Goal: Task Accomplishment & Management: Use online tool/utility

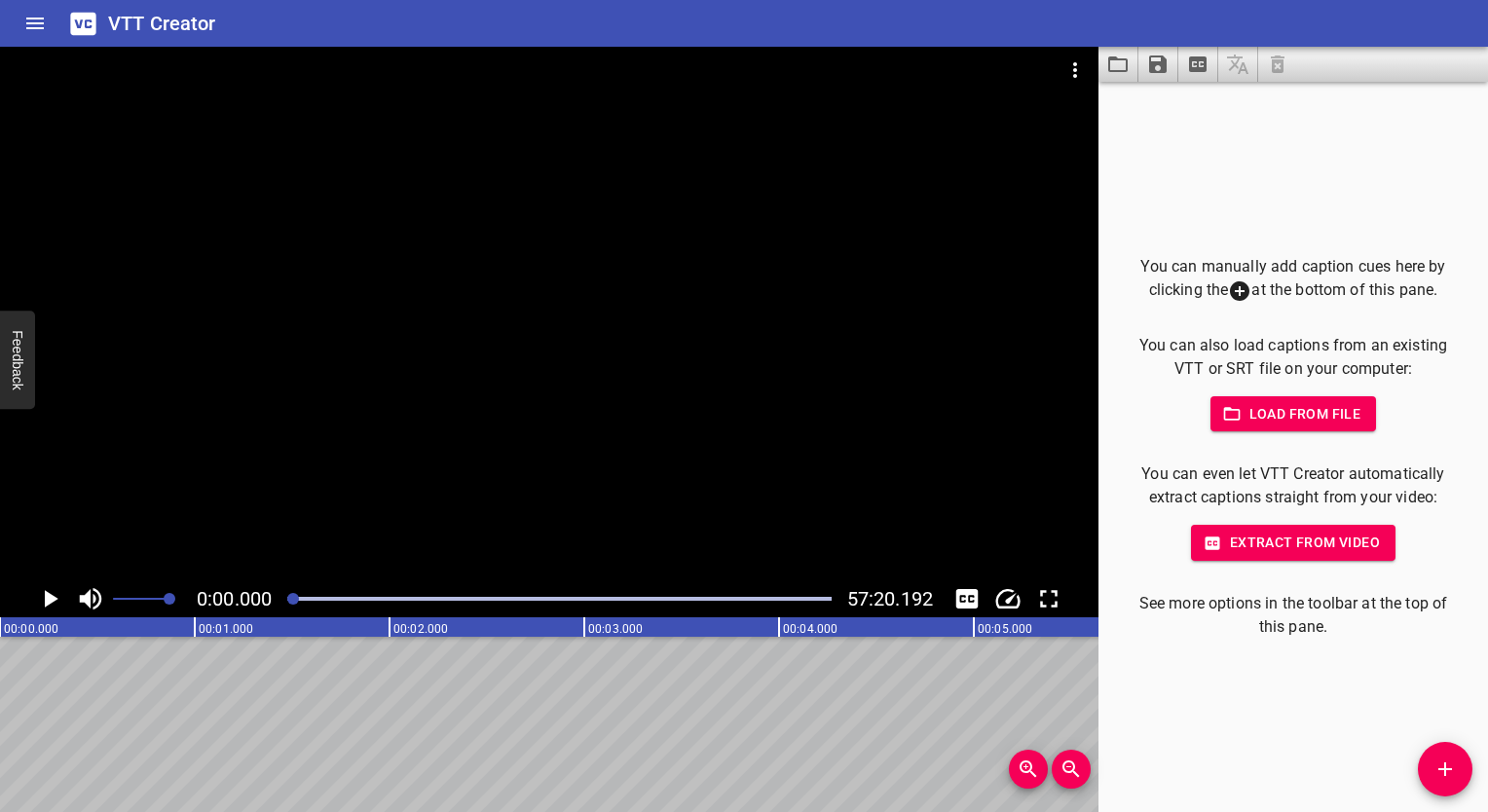
click at [54, 594] on icon "Play/Pause" at bounding box center [49, 598] width 30 height 30
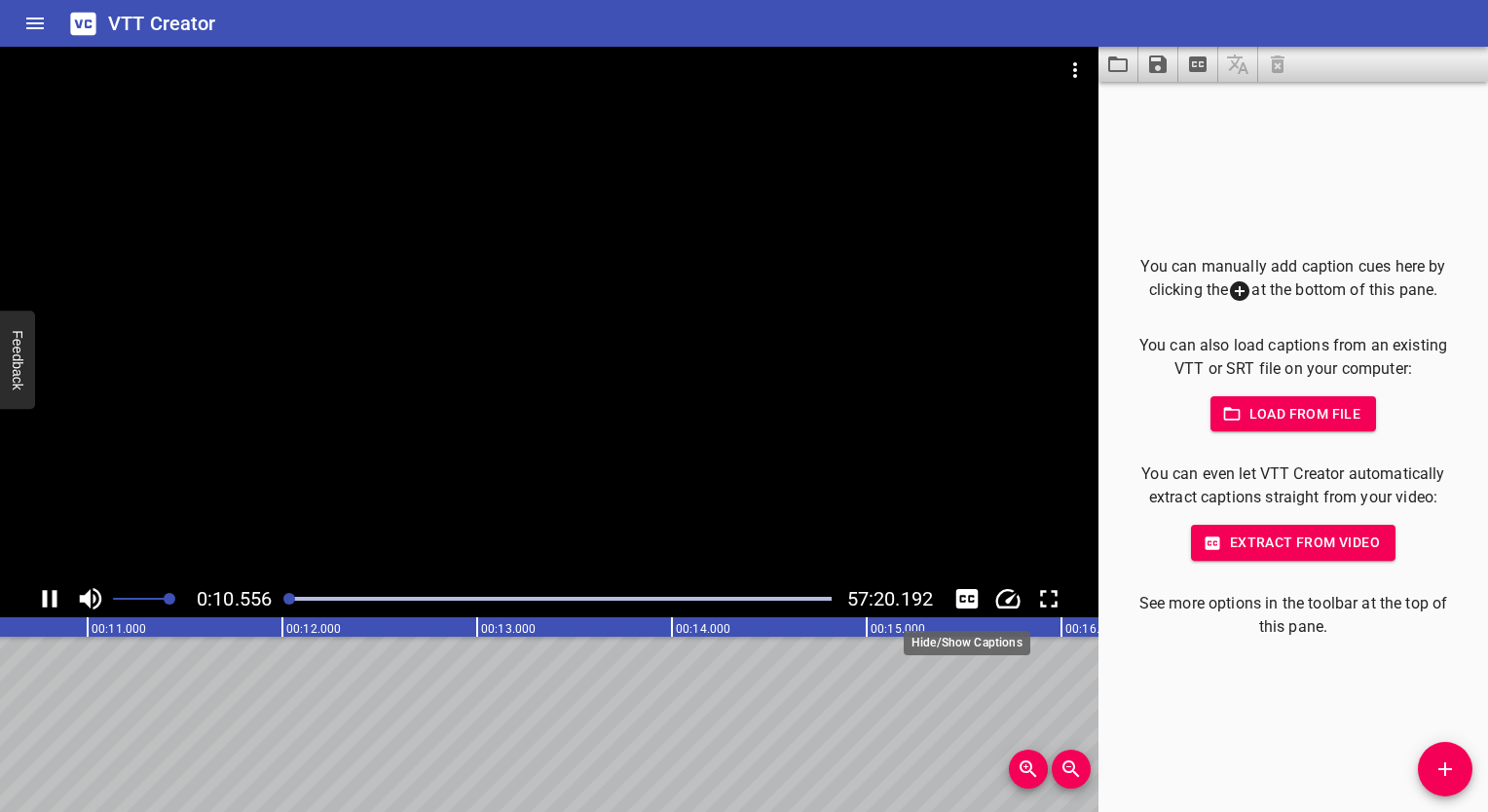
click at [961, 595] on icon "Toggle captions" at bounding box center [967, 598] width 30 height 30
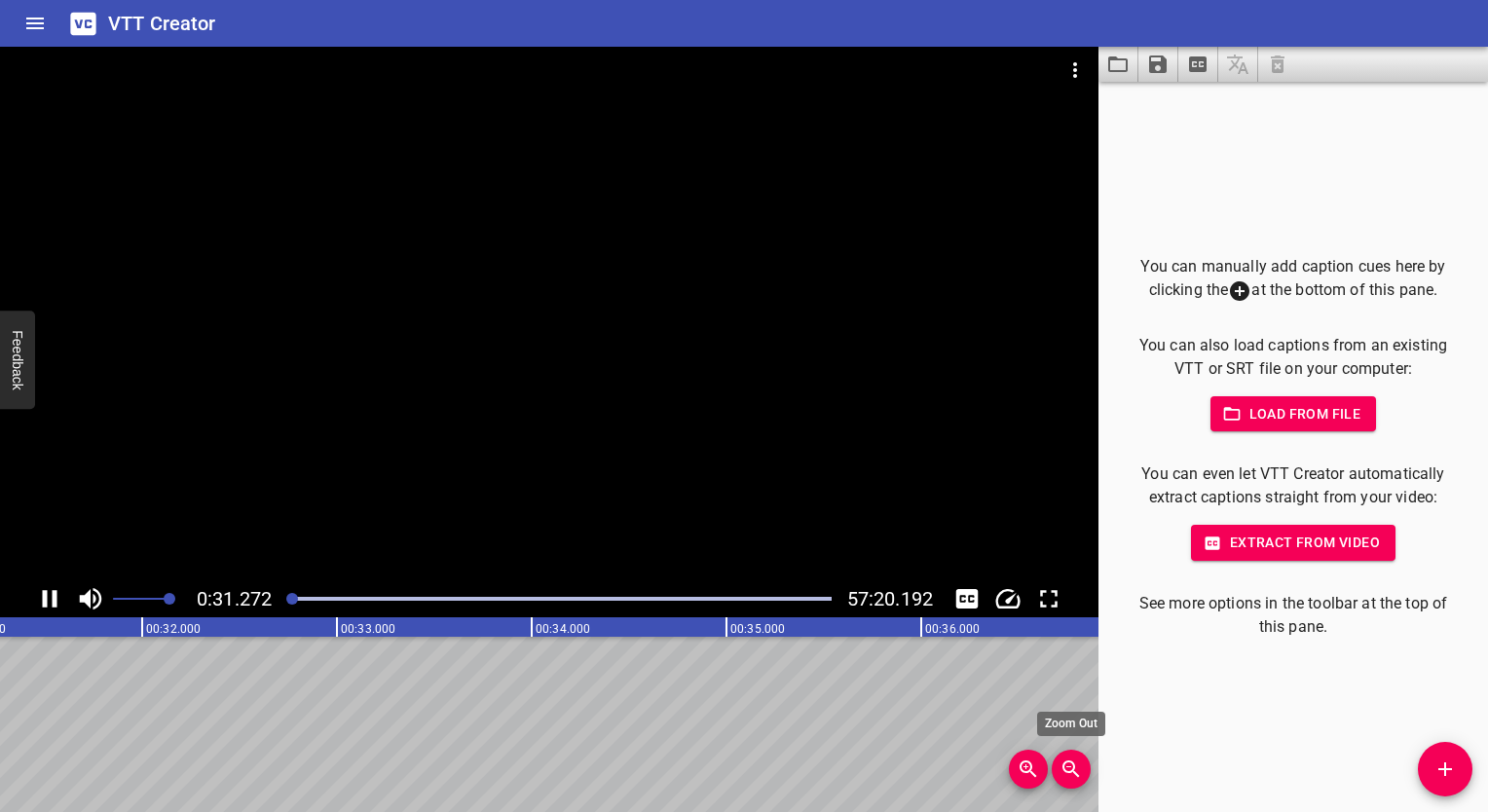
click at [1070, 768] on icon "Zoom Out" at bounding box center [1071, 769] width 24 height 24
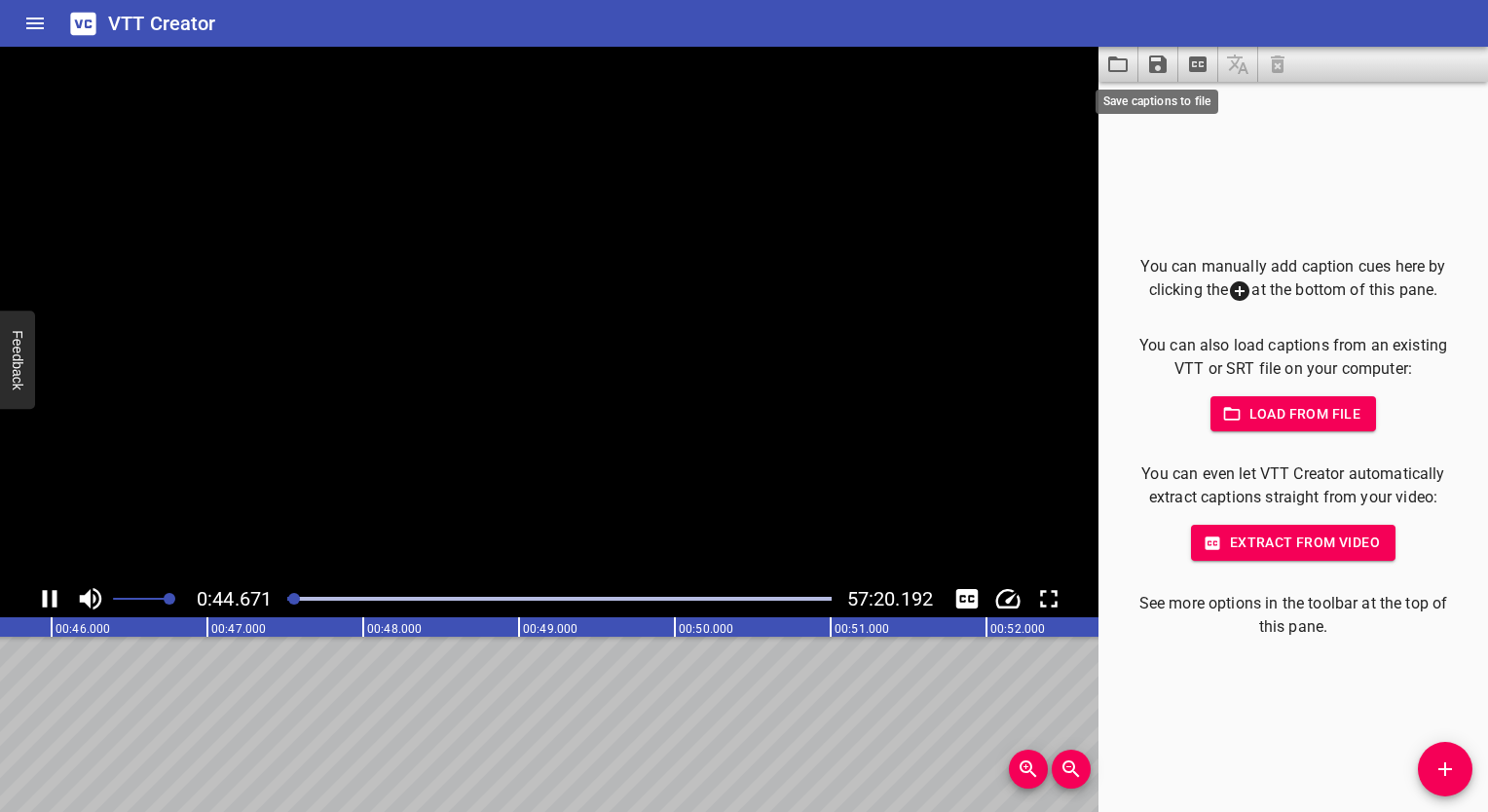
click at [1155, 65] on icon "Save captions to file" at bounding box center [1158, 64] width 18 height 18
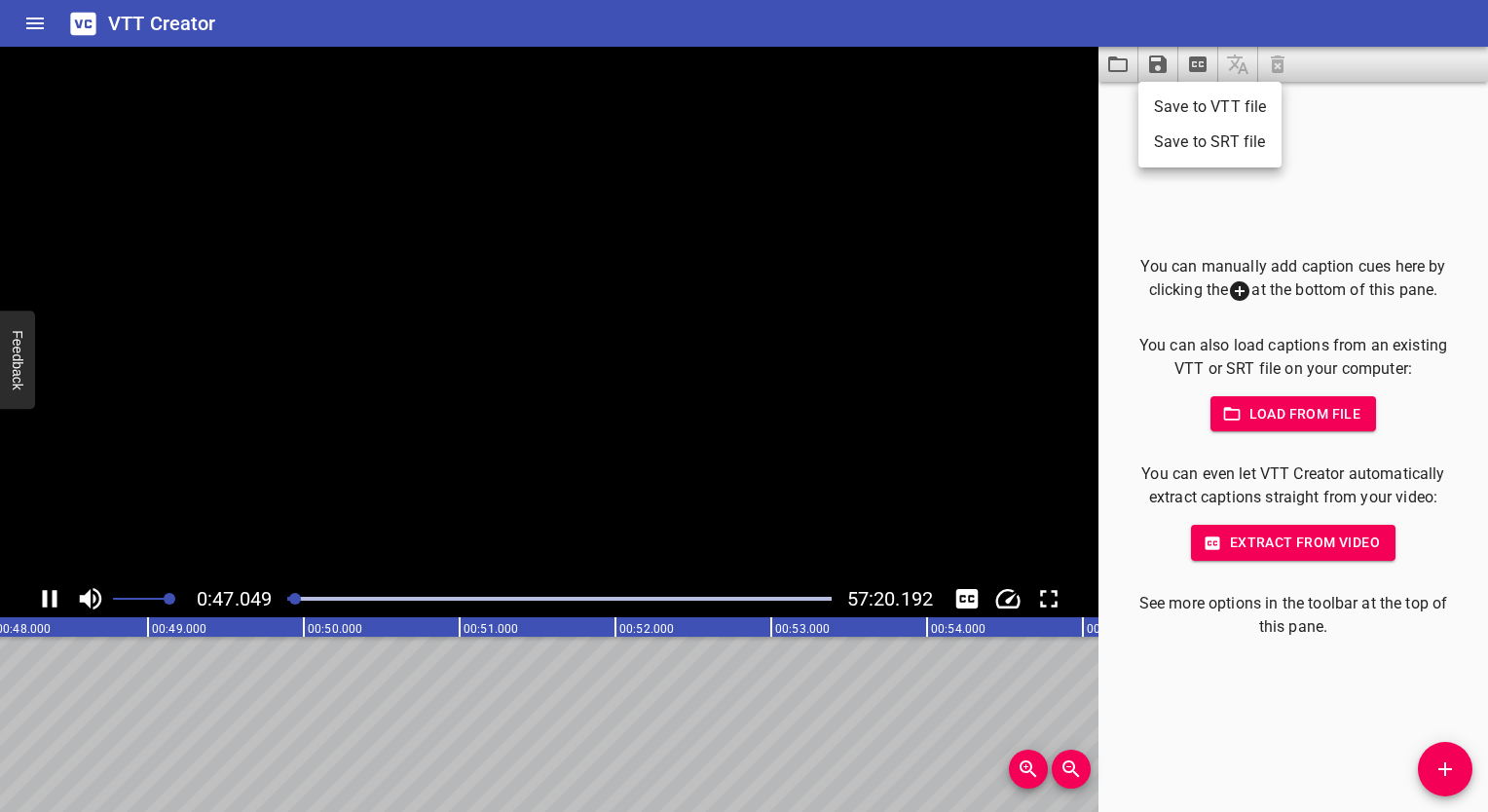
click at [1191, 68] on div at bounding box center [744, 406] width 1488 height 812
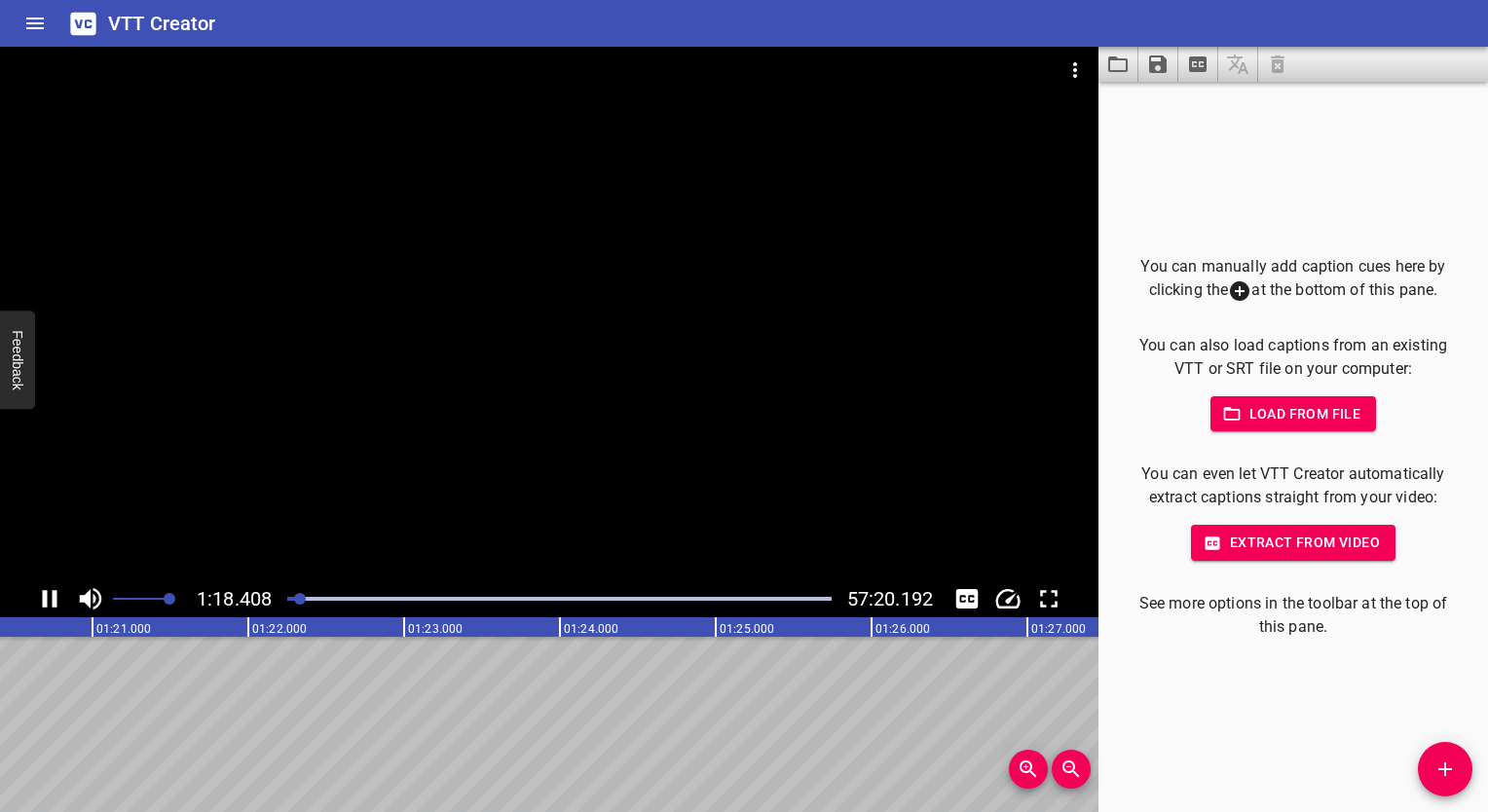
scroll to position [0, 12255]
click at [1282, 543] on span "Extract from video" at bounding box center [1292, 542] width 173 height 25
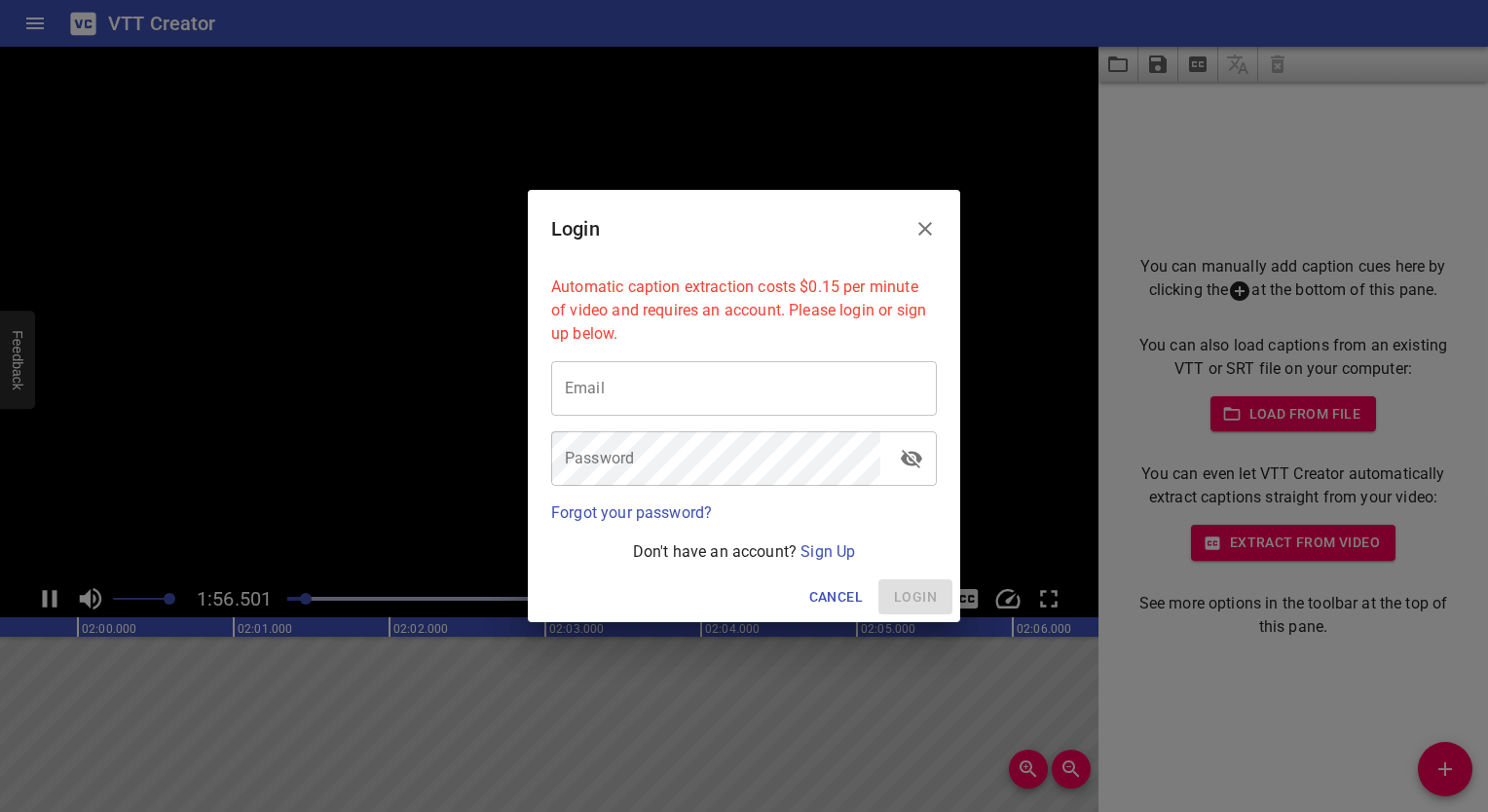
click at [917, 226] on icon "Close" at bounding box center [925, 228] width 24 height 24
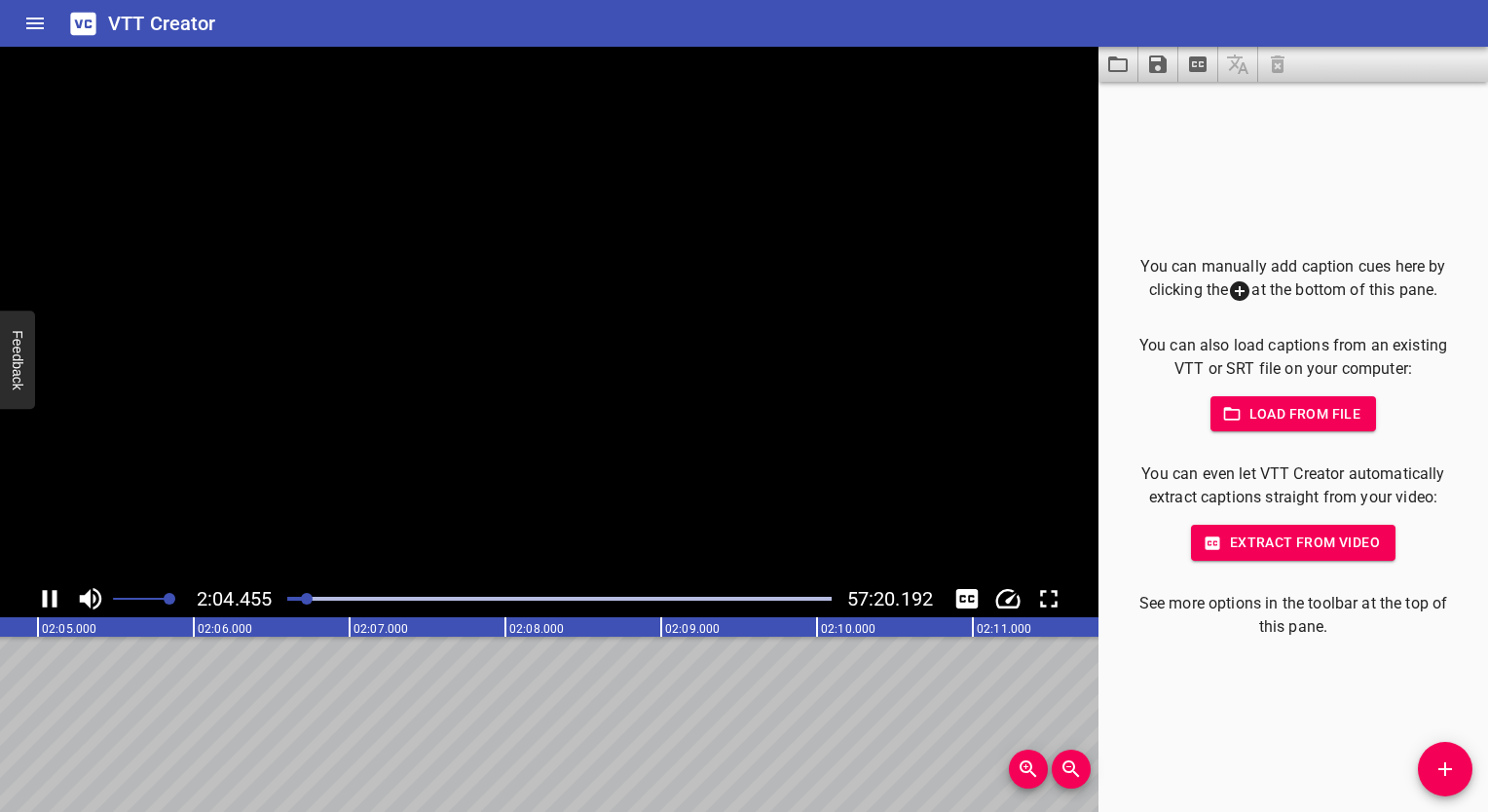
scroll to position [0, 19181]
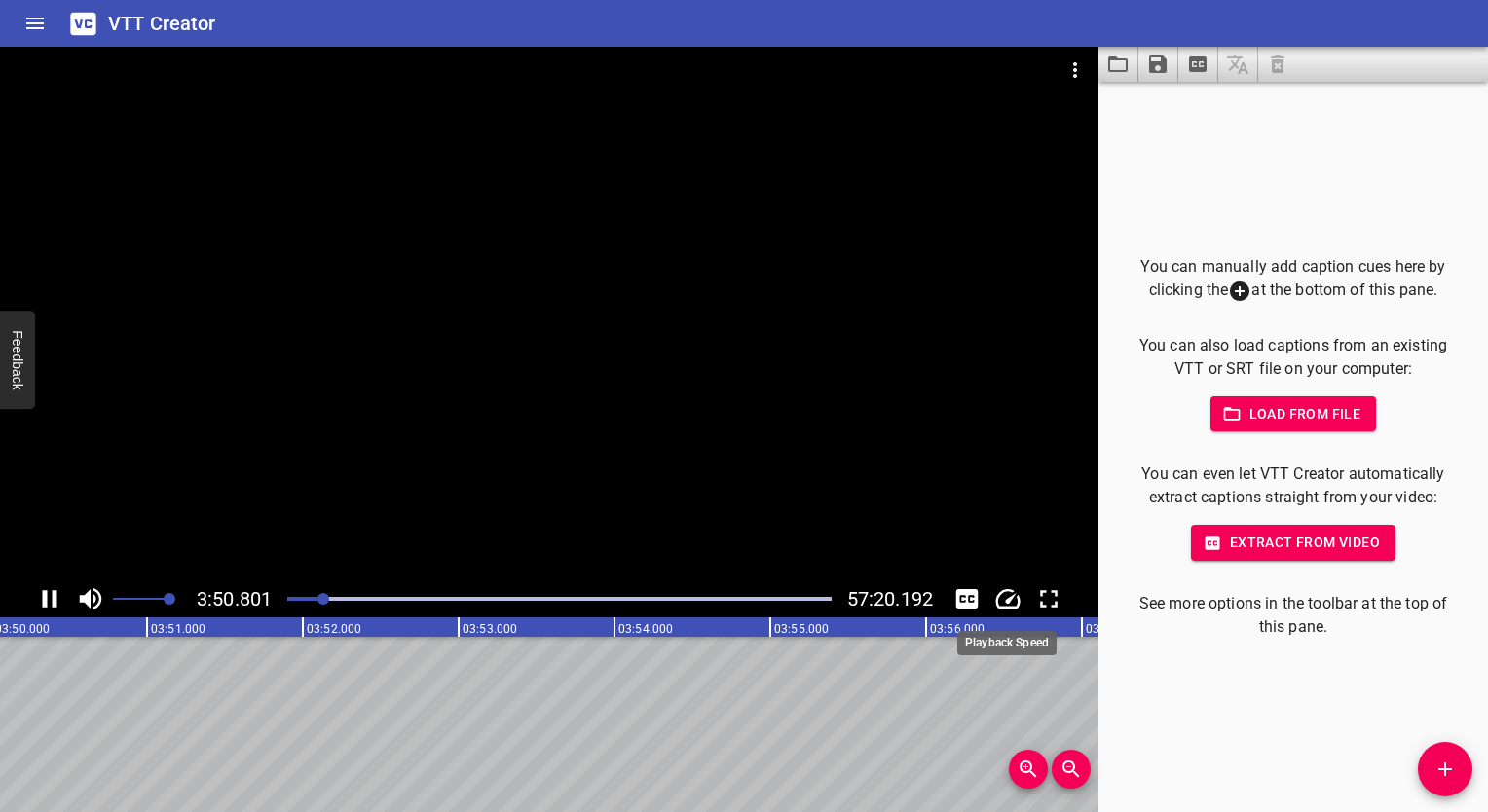
click at [1015, 597] on icon "Change Playback Speed" at bounding box center [1008, 598] width 30 height 30
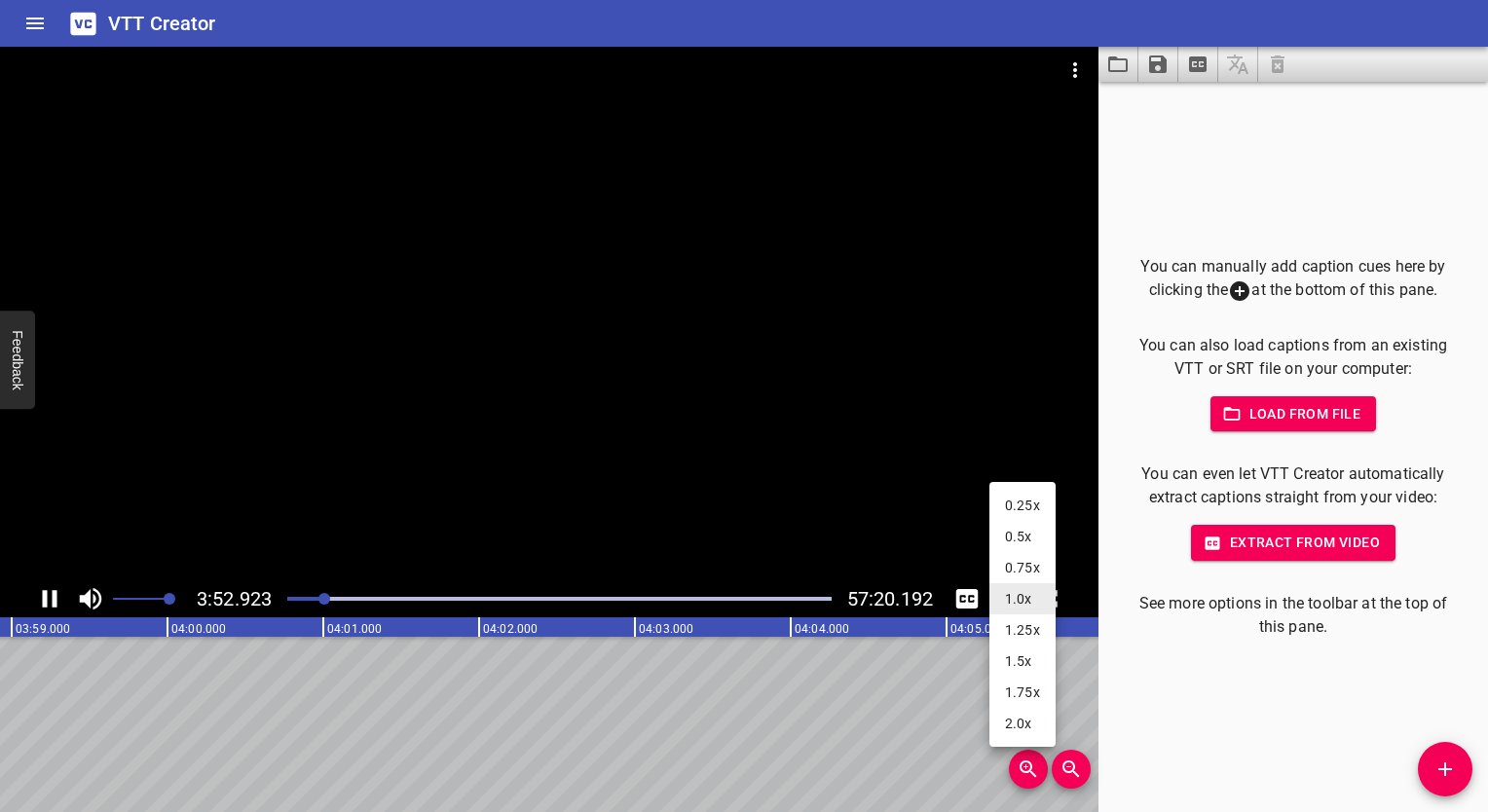
click at [1024, 724] on li "2.0x" at bounding box center [1022, 722] width 66 height 31
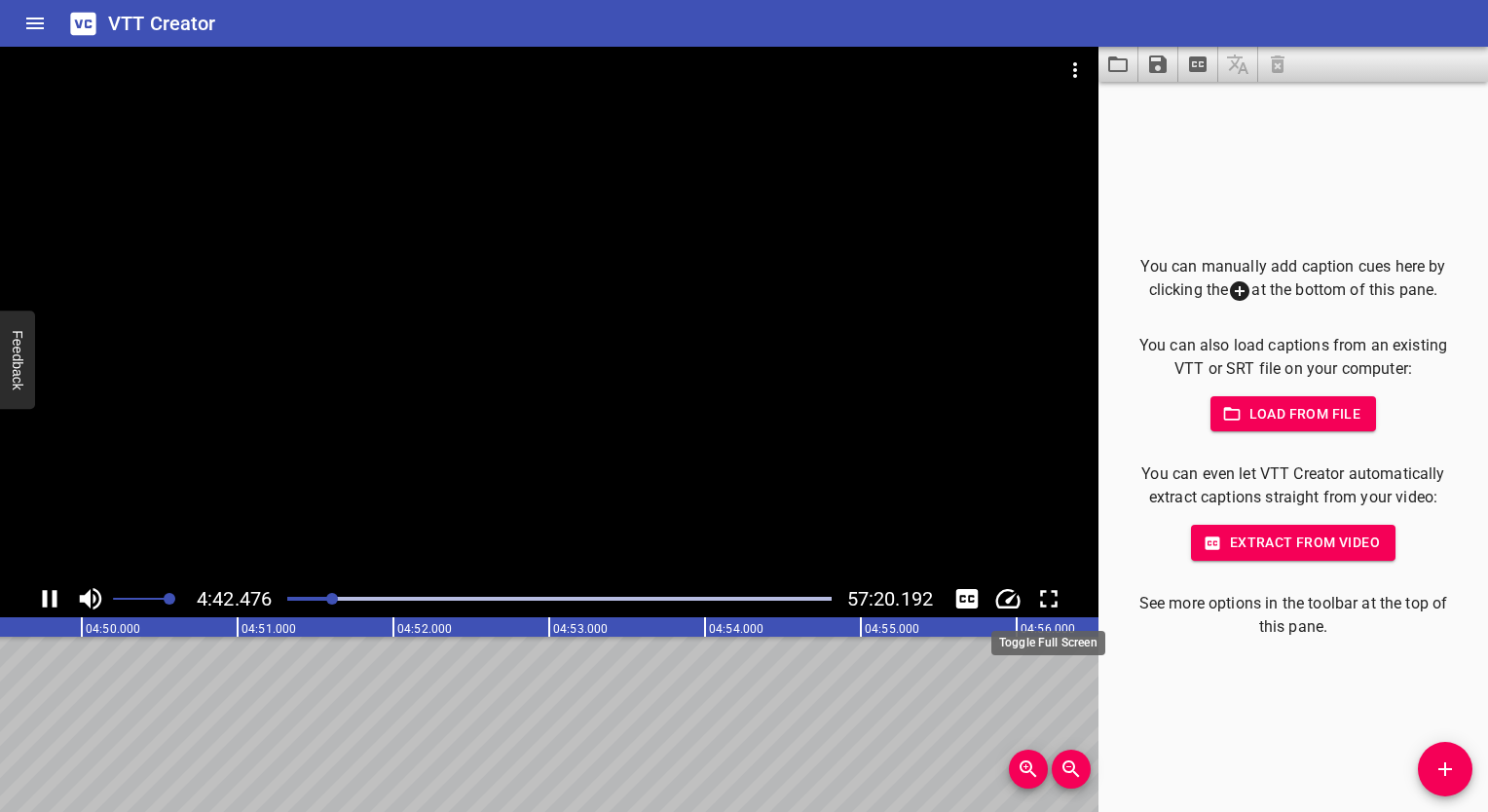
click at [1052, 598] on icon "Toggle fullscreen" at bounding box center [1049, 598] width 30 height 30
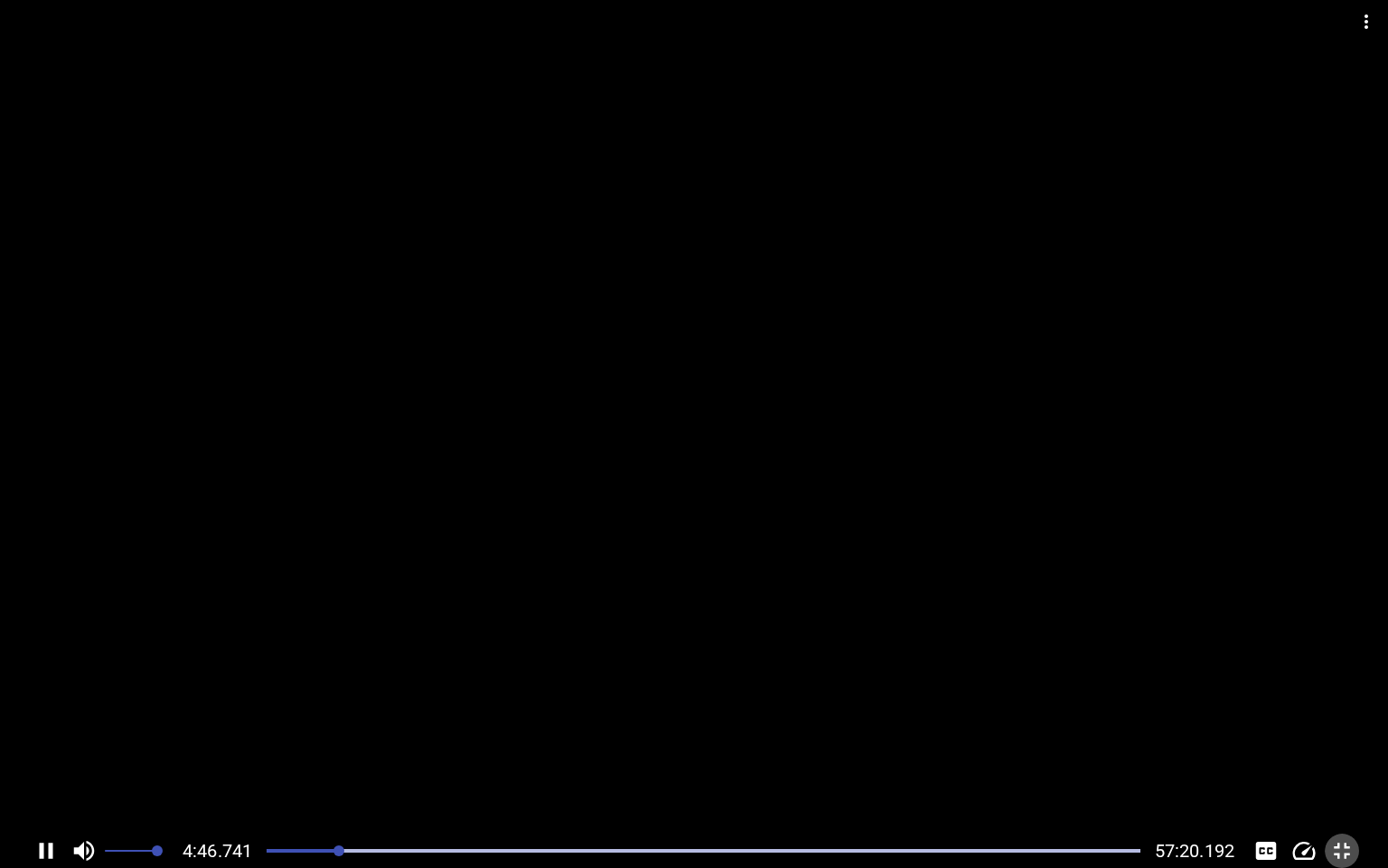
click at [1348, 753] on icon "Toggle fullscreen" at bounding box center [1343, 851] width 28 height 28
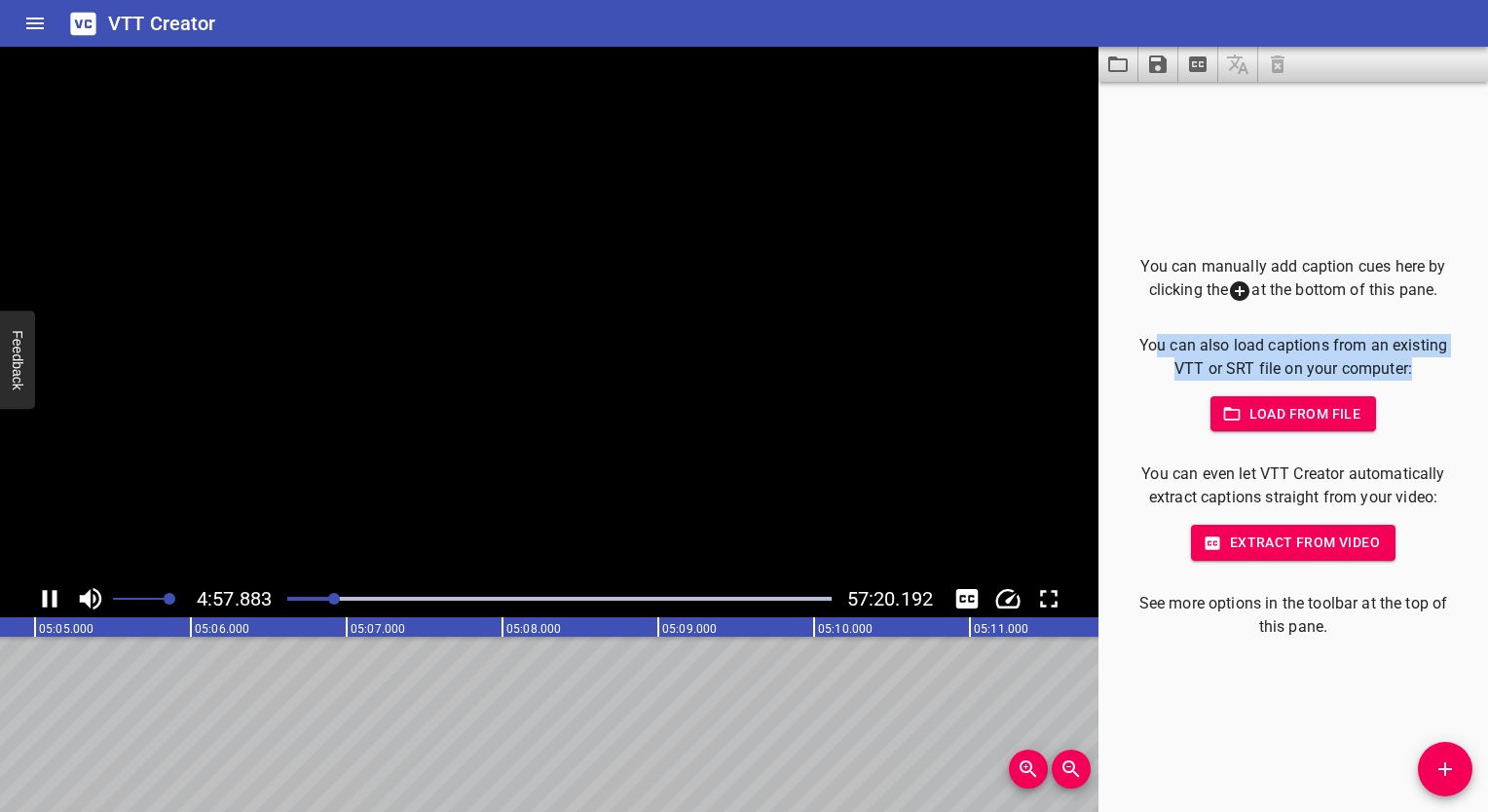
drag, startPoint x: 1151, startPoint y: 351, endPoint x: 1414, endPoint y: 360, distance: 263.2
click at [1414, 360] on p "You can also load captions from an existing VTT or SRT file on your computer:" at bounding box center [1292, 357] width 327 height 46
click at [1441, 764] on icon "Add Cue" at bounding box center [1444, 769] width 24 height 24
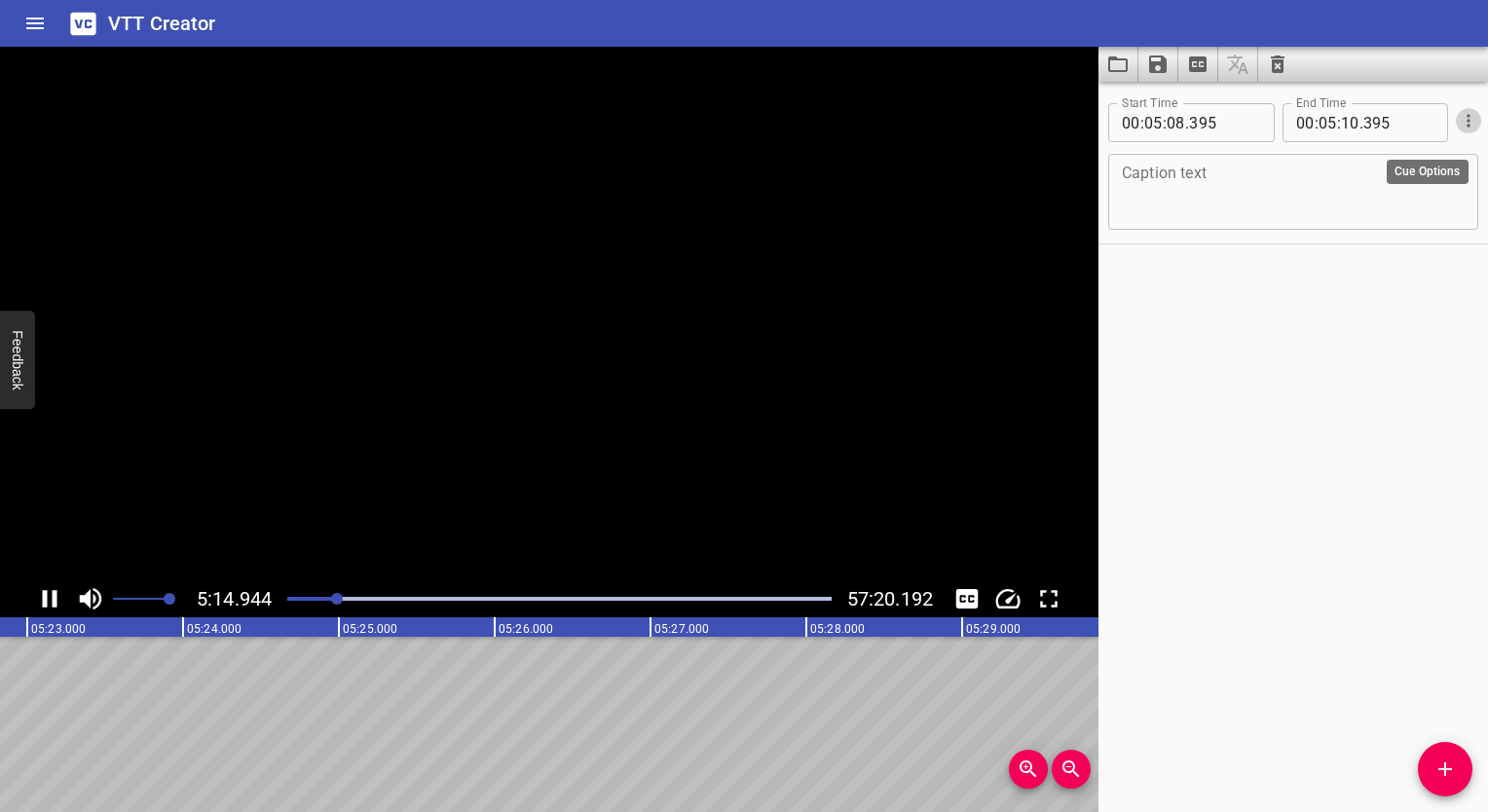
click at [1458, 121] on icon "Cue Options" at bounding box center [1468, 121] width 20 height 20
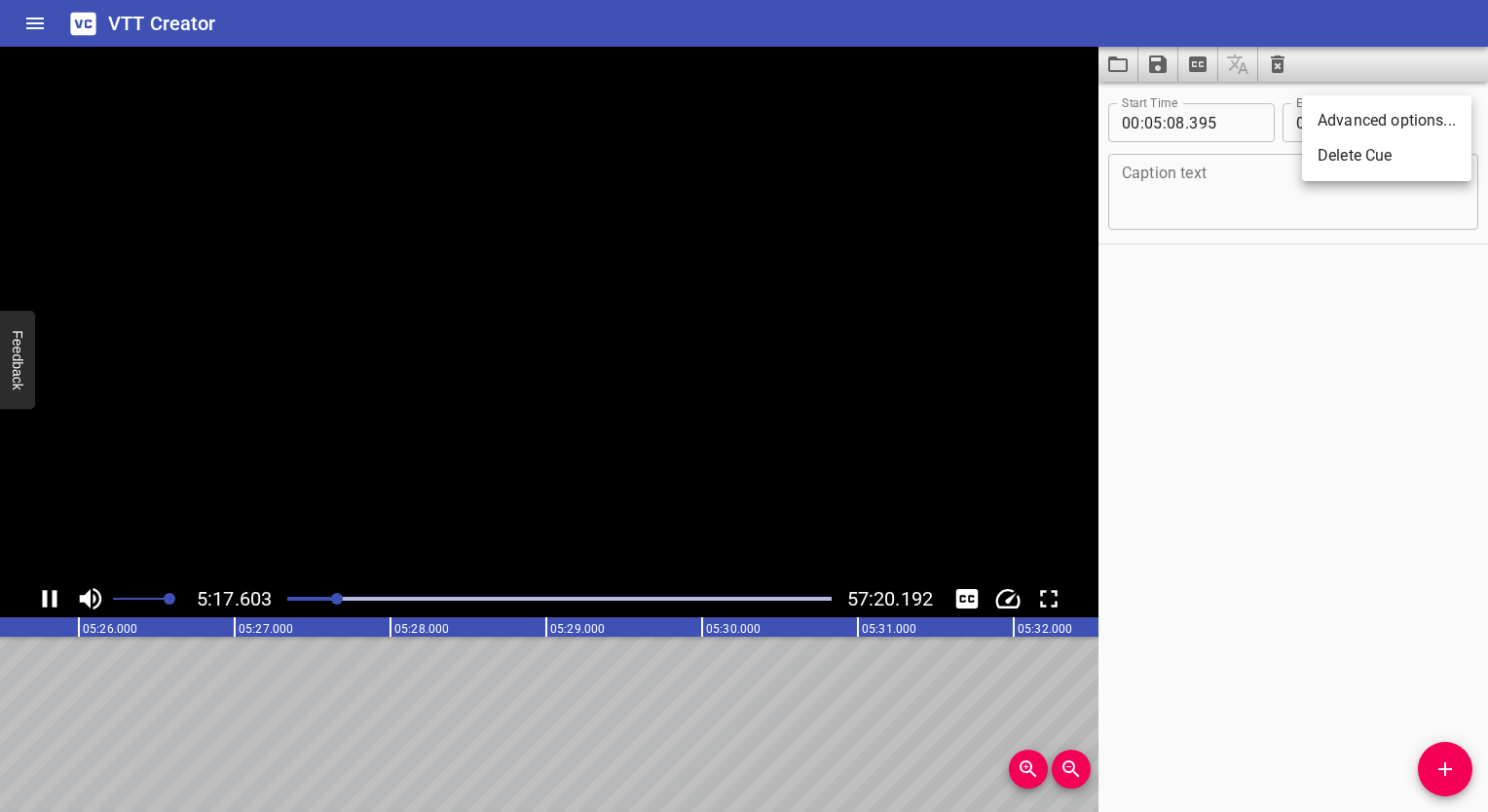
click at [1277, 60] on div at bounding box center [744, 406] width 1488 height 812
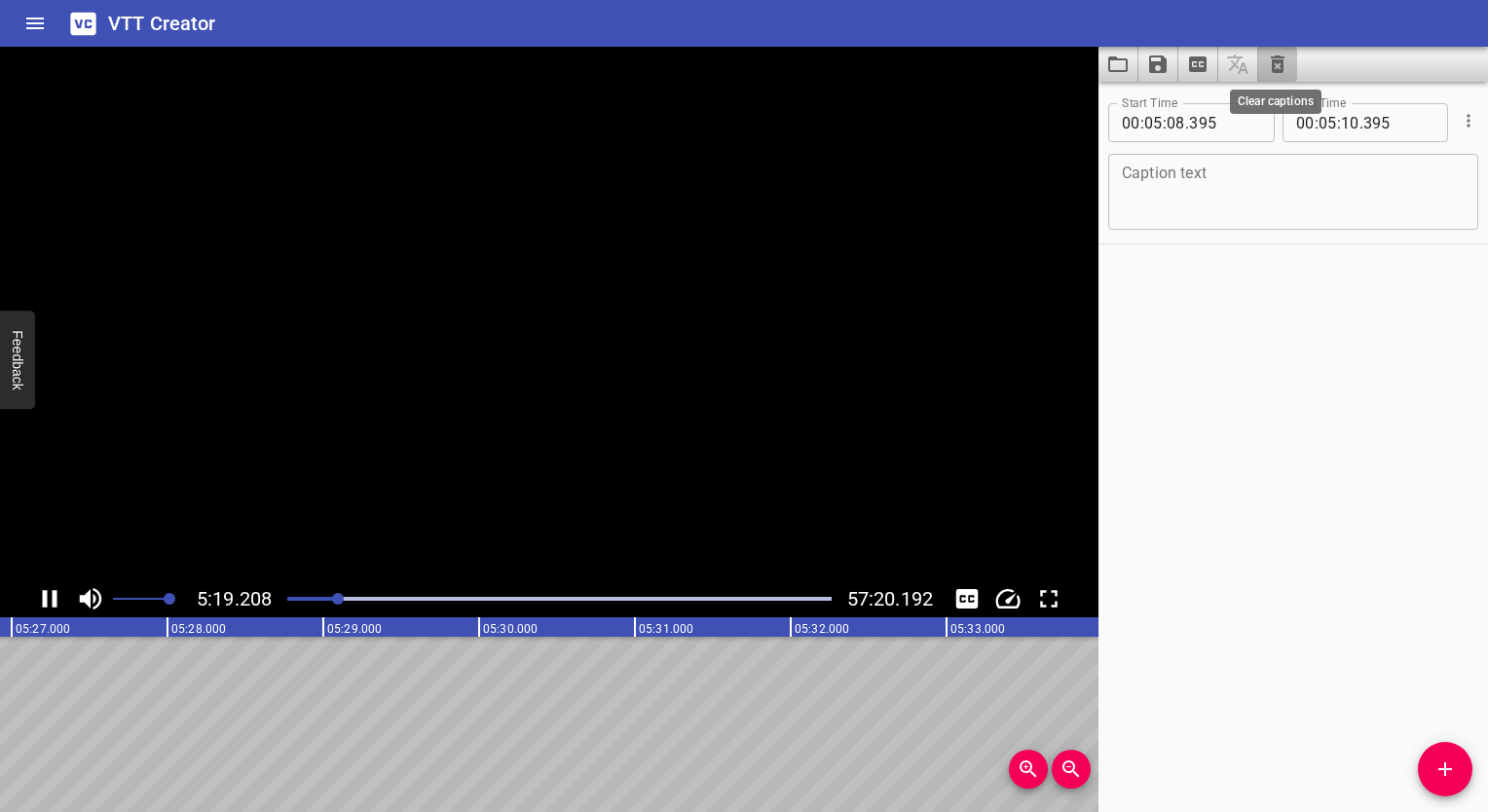
click at [1277, 61] on icon "Clear captions" at bounding box center [1277, 64] width 14 height 18
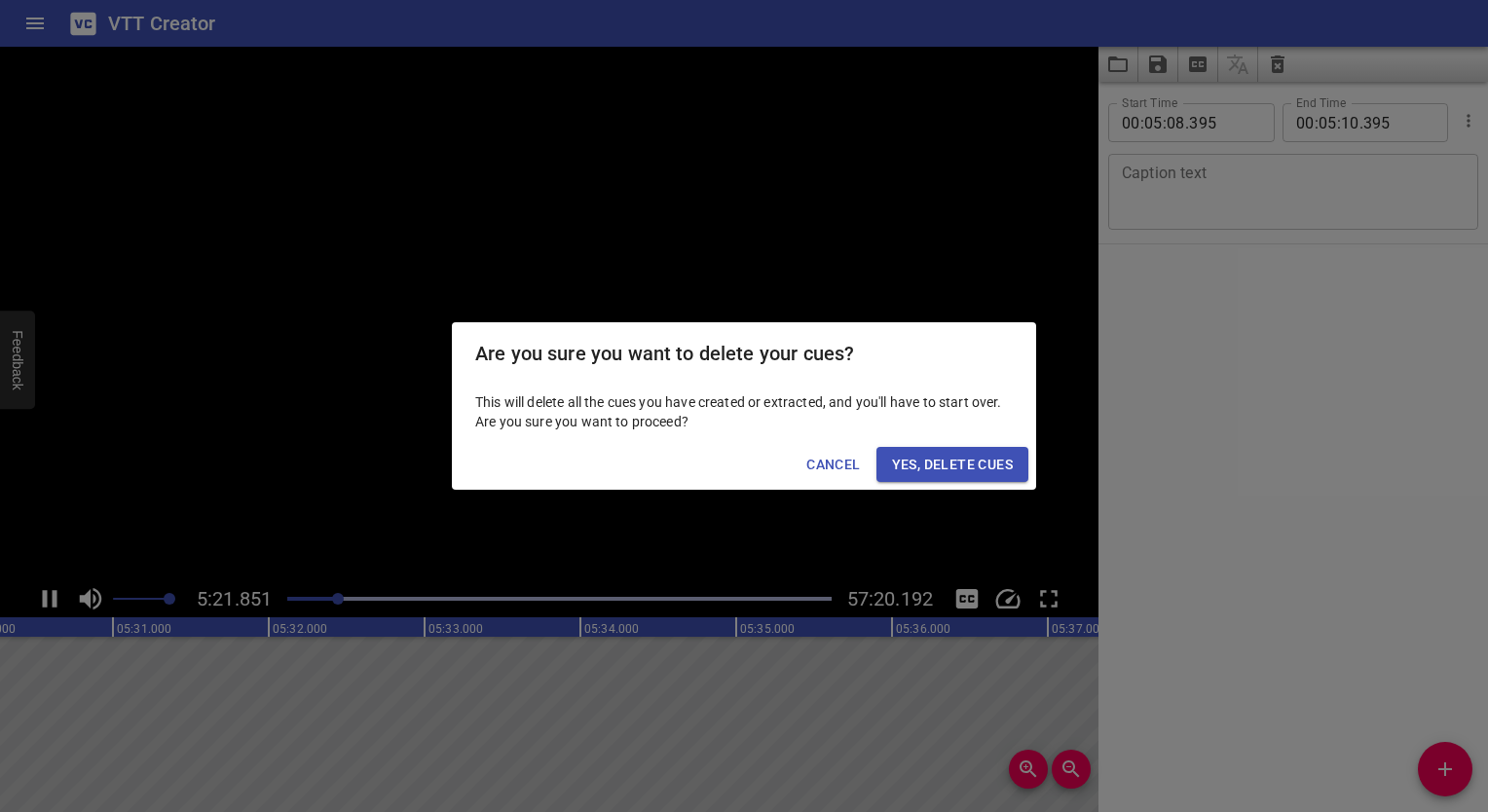
click at [899, 463] on span "Yes, Delete Cues" at bounding box center [952, 465] width 121 height 25
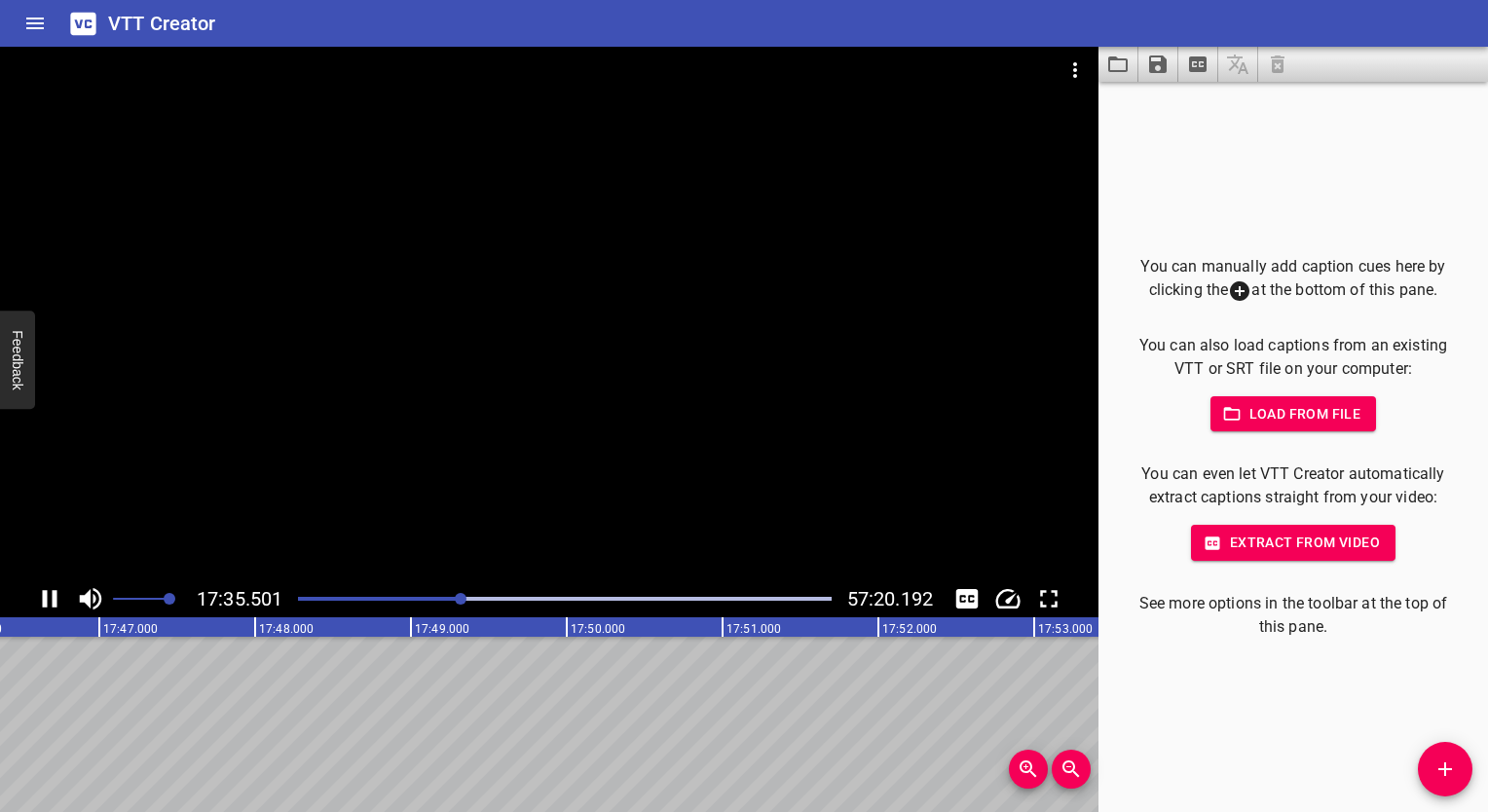
scroll to position [0, 162752]
click at [34, 18] on icon "Home" at bounding box center [36, 24] width 18 height 12
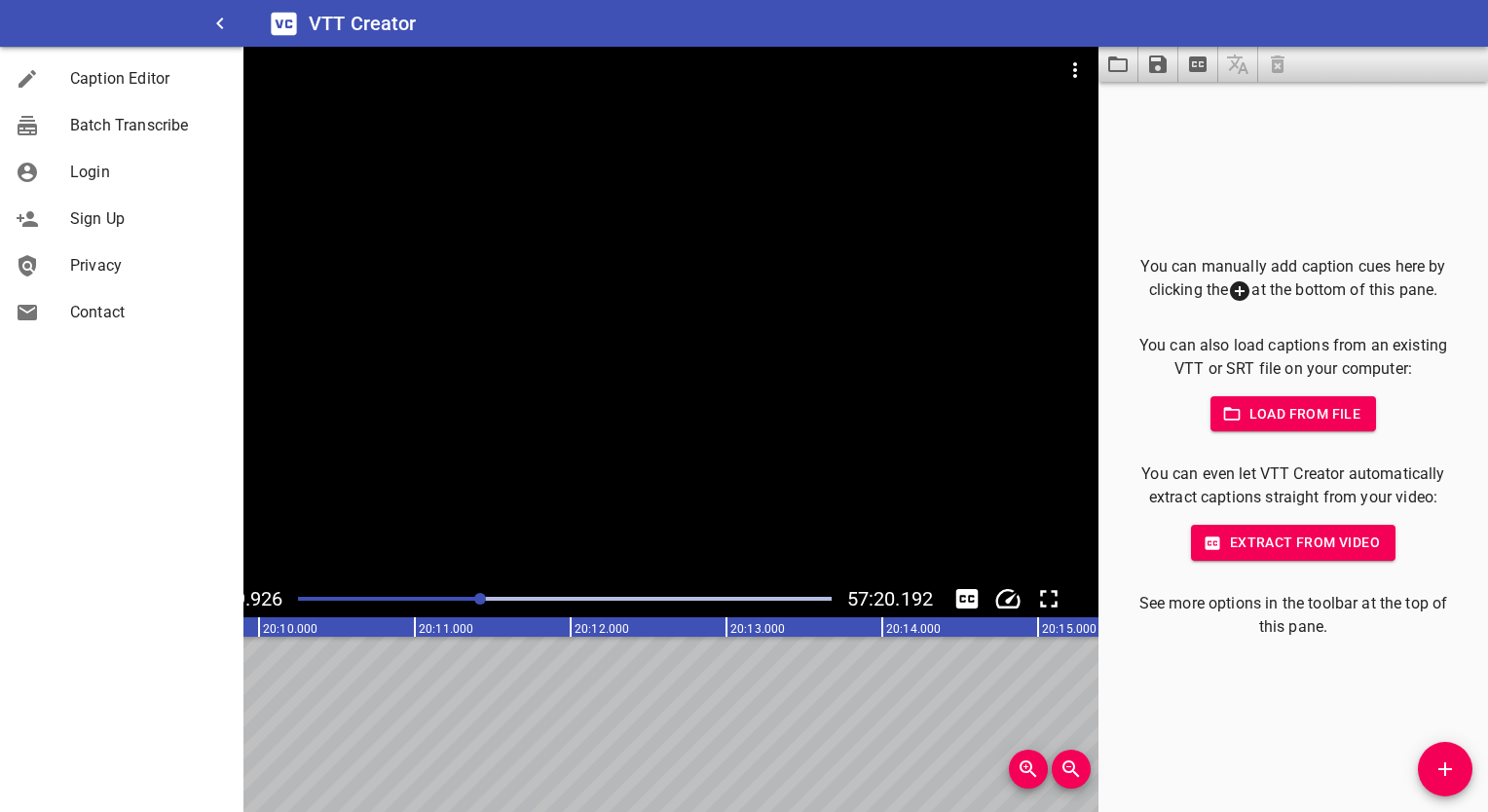
click at [1258, 122] on div "You can manually add caption cues here by clicking the at the bottom of this pa…" at bounding box center [1293, 447] width 390 height 730
click at [1124, 30] on div "VTT Creator" at bounding box center [866, 23] width 1245 height 46
click at [221, 30] on icon "button" at bounding box center [221, 24] width 24 height 24
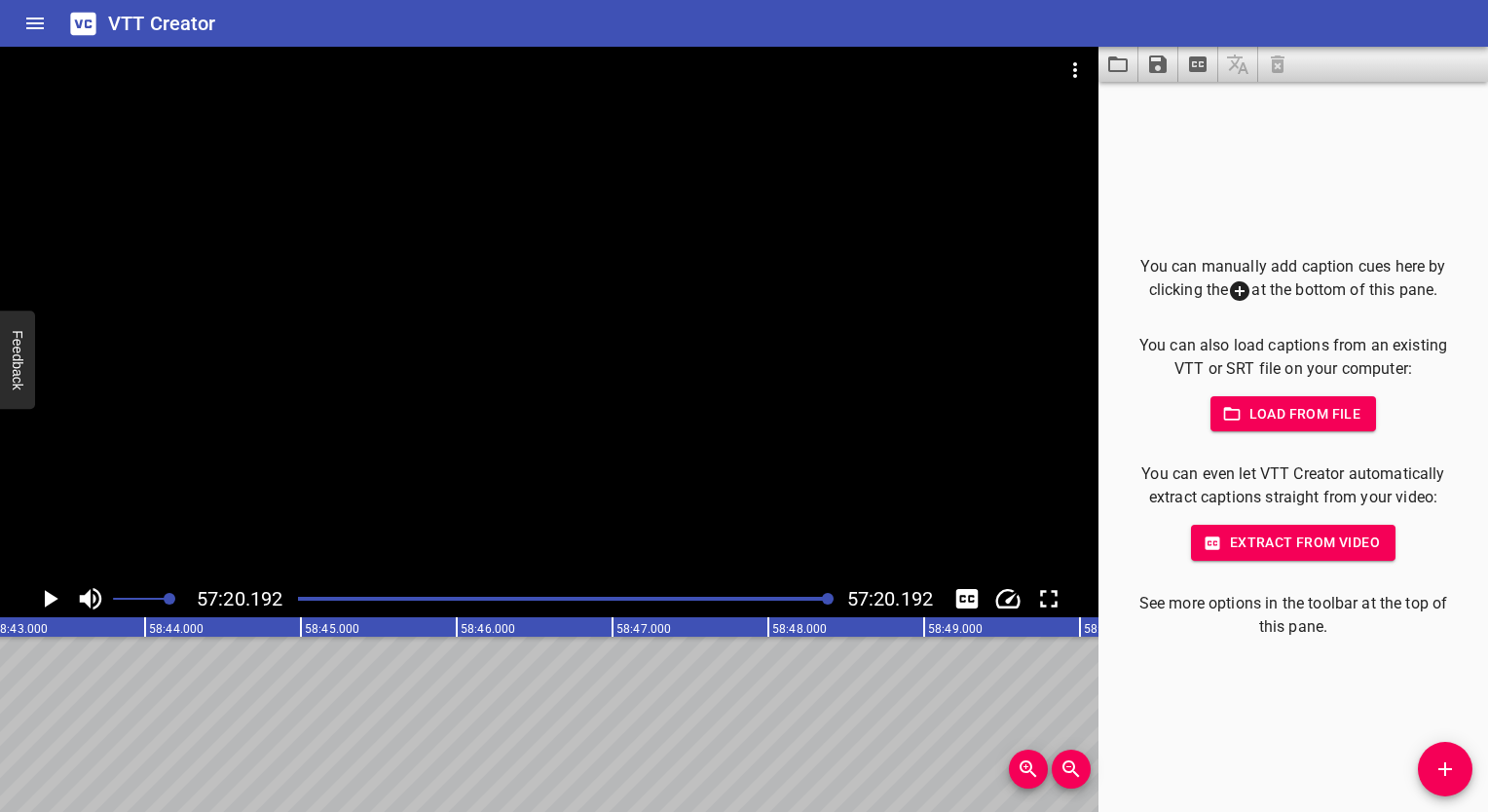
scroll to position [0, 535877]
click at [790, 415] on div at bounding box center [549, 313] width 1098 height 533
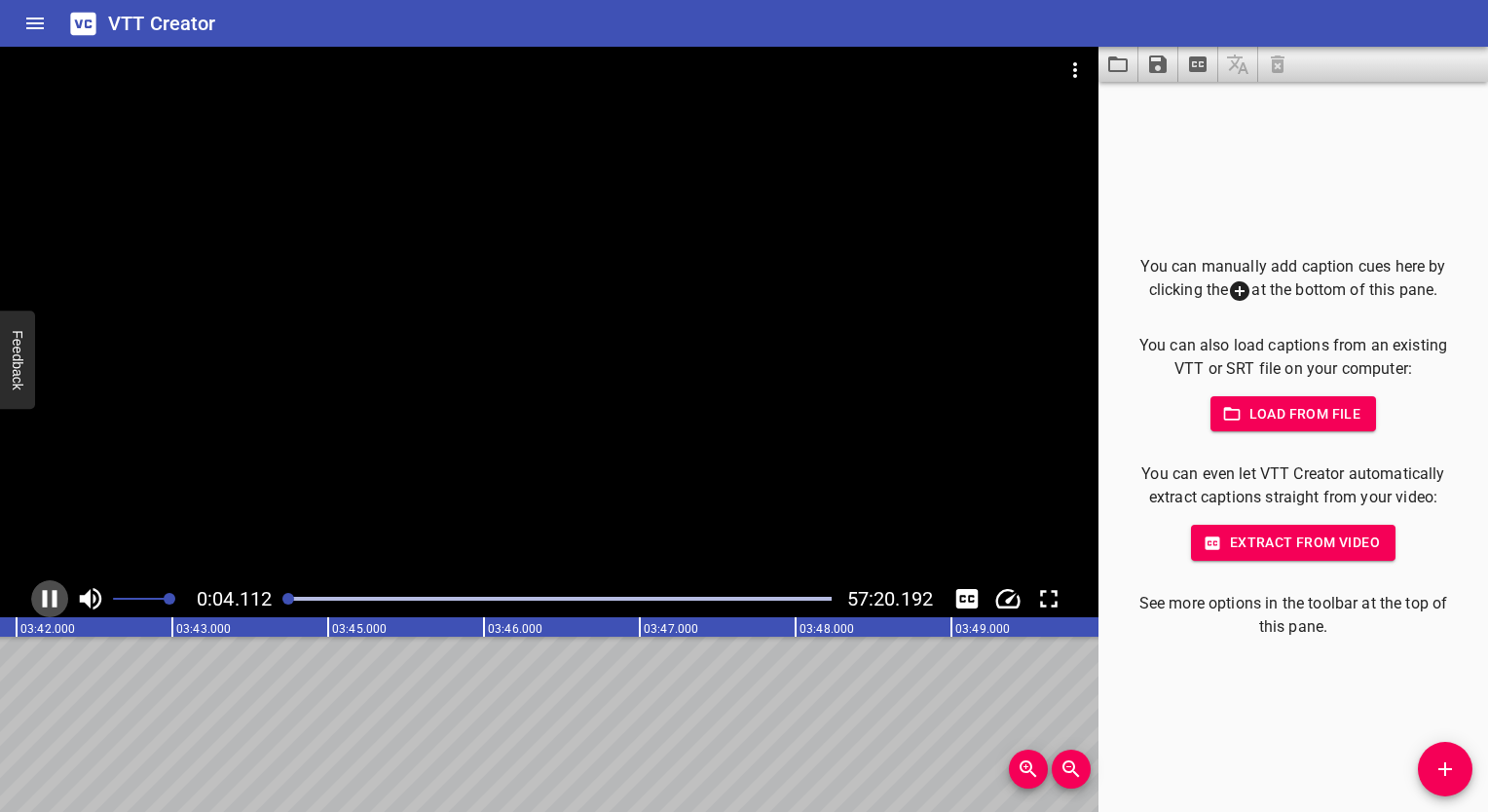
click at [55, 584] on icon "Play/Pause" at bounding box center [49, 598] width 30 height 30
drag, startPoint x: 1202, startPoint y: 806, endPoint x: 1227, endPoint y: 807, distance: 25.0
click at [1230, 807] on div "You can manually add caption cues here by clicking the at the bottom of this pa…" at bounding box center [1293, 447] width 390 height 730
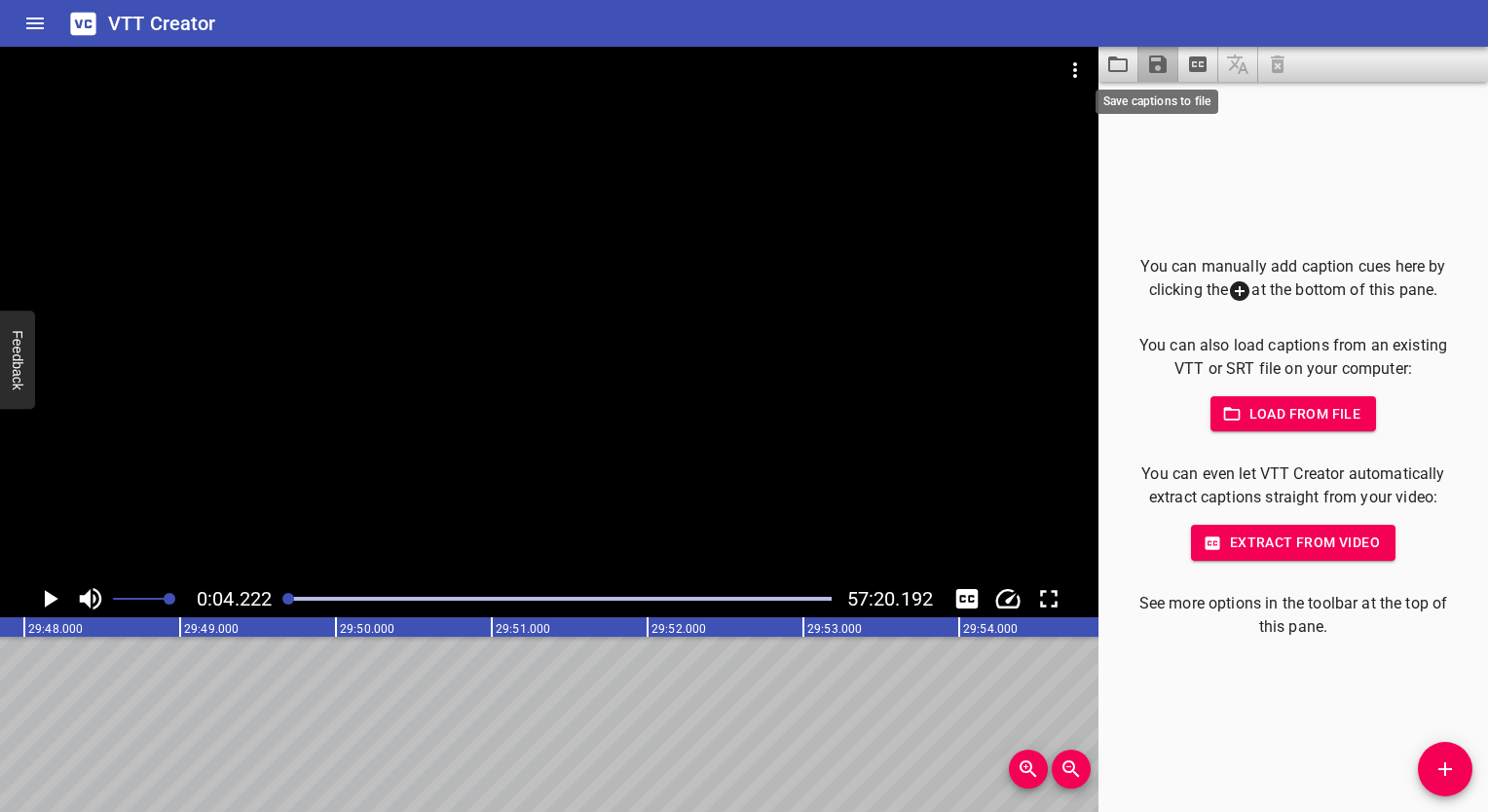
click at [1156, 67] on icon "Save captions to file" at bounding box center [1158, 64] width 24 height 24
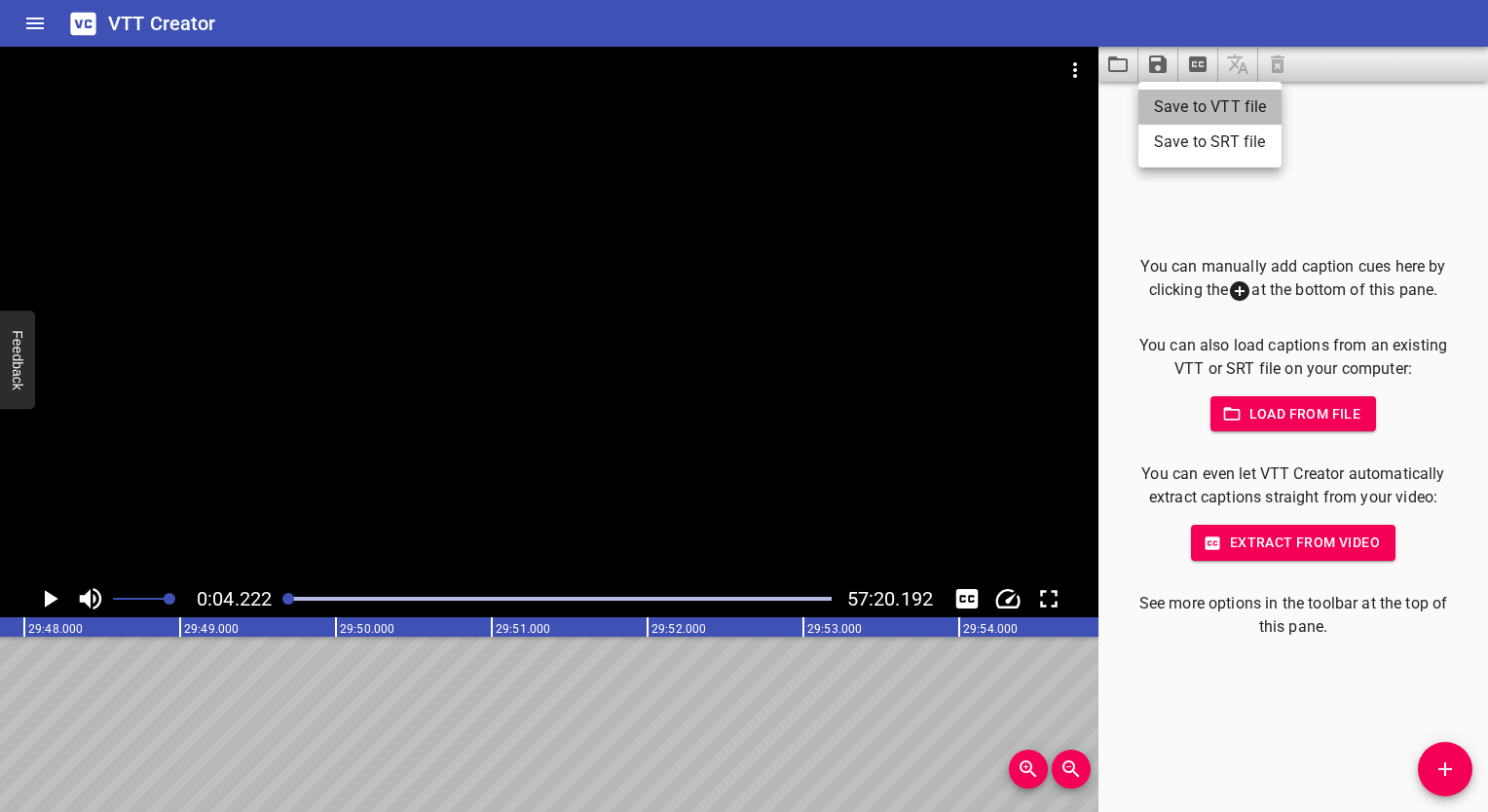
click at [1180, 103] on li "Save to VTT file" at bounding box center [1209, 107] width 143 height 35
click at [1406, 19] on div "VTT Creator" at bounding box center [744, 23] width 1488 height 46
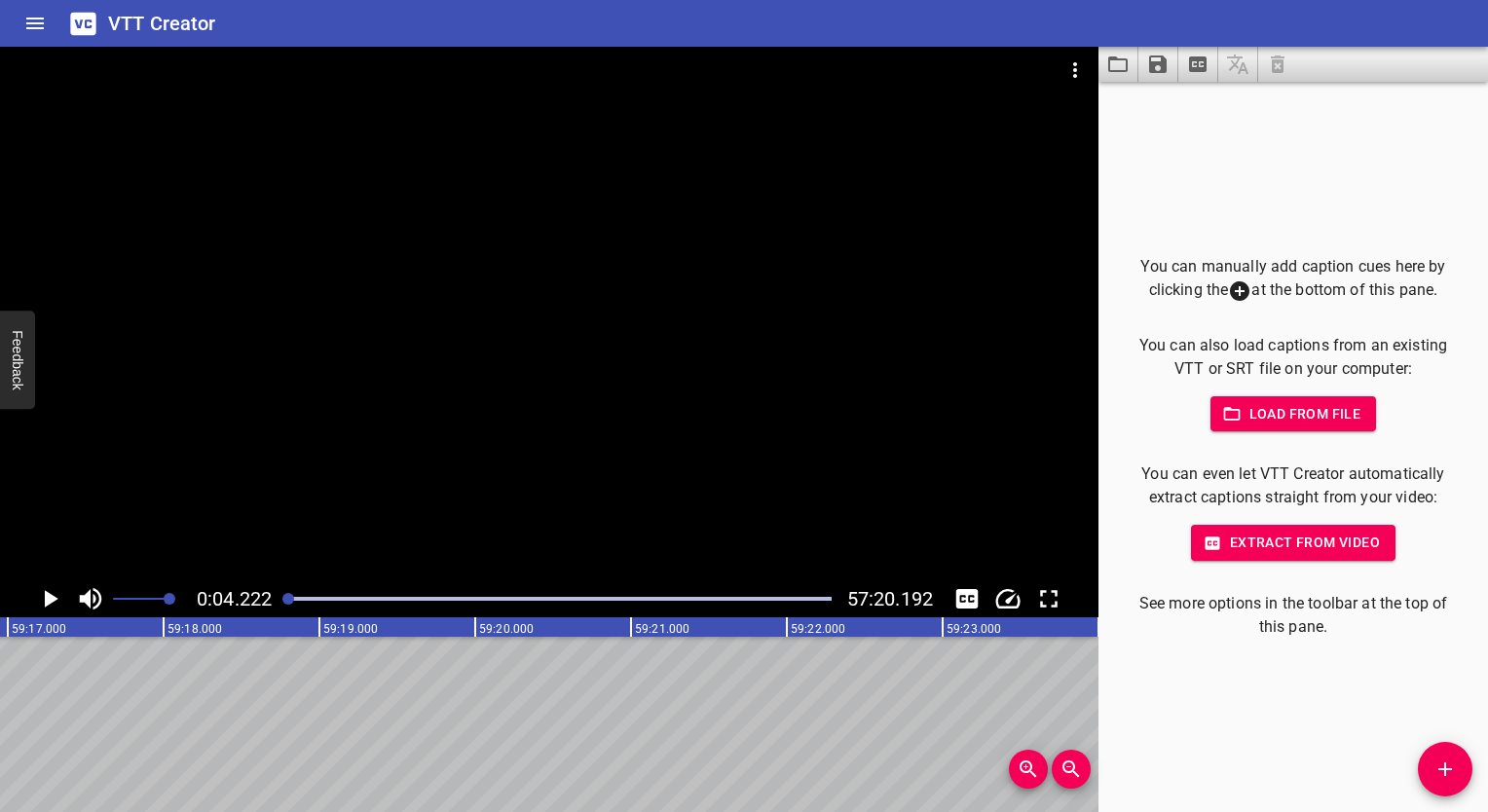
click at [1024, 622] on rect at bounding box center [222, 627] width 1752 height 20
click at [393, 604] on div at bounding box center [558, 598] width 567 height 28
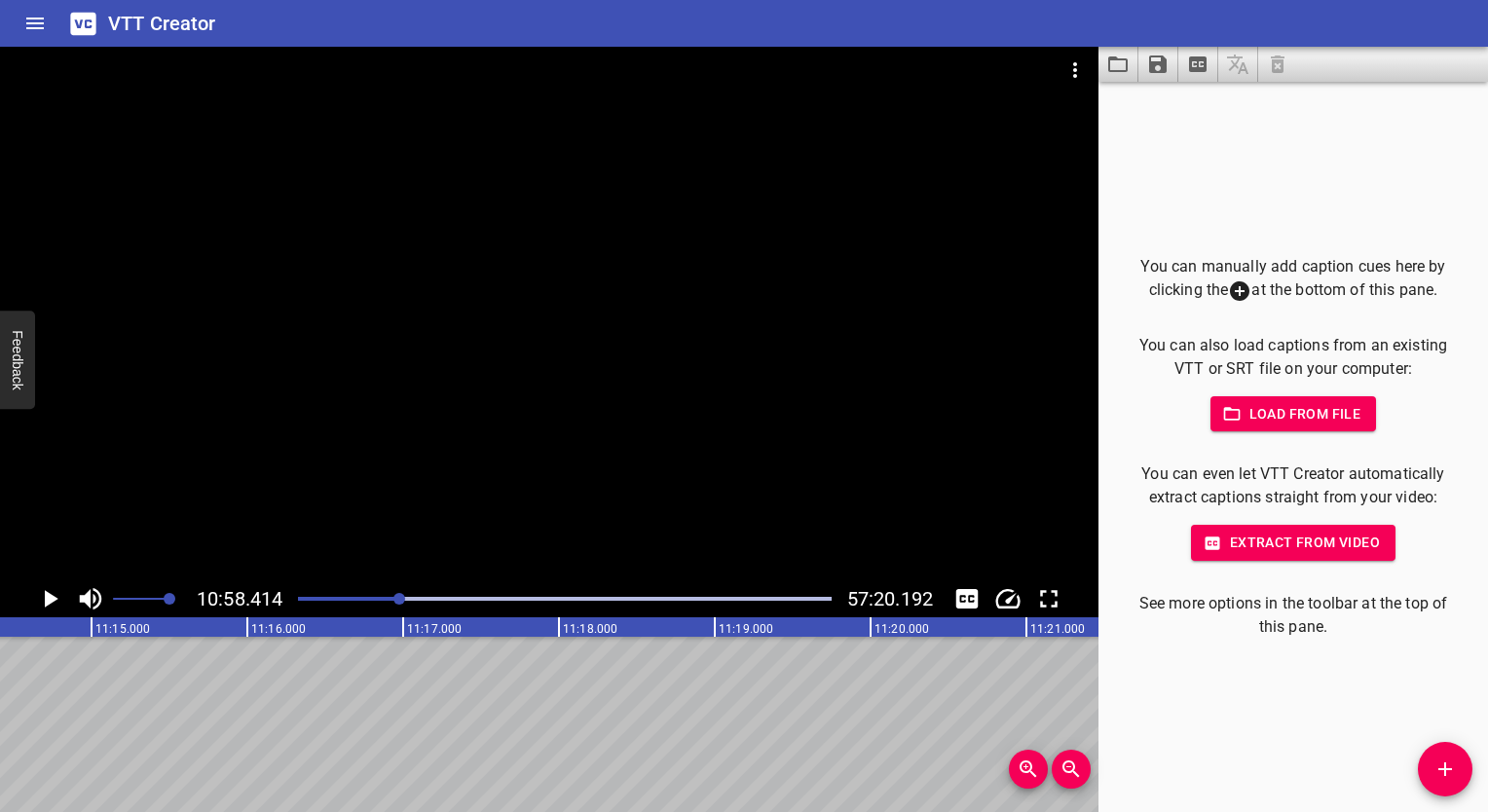
click at [484, 597] on div "Play progress" at bounding box center [564, 598] width 532 height 4
click at [601, 597] on div "Play progress" at bounding box center [564, 598] width 532 height 4
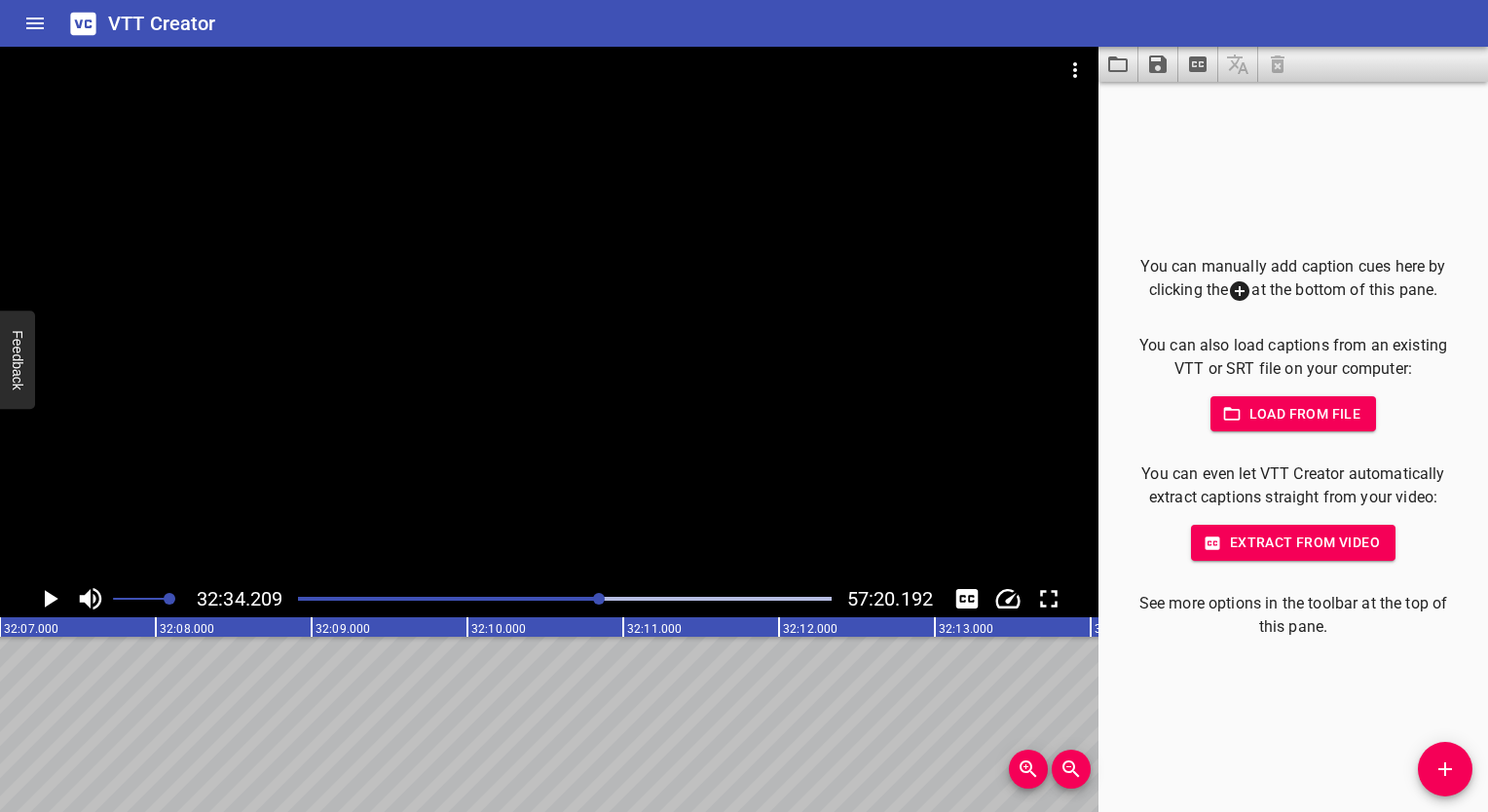
scroll to position [0, 304406]
drag, startPoint x: 1261, startPoint y: 479, endPoint x: 1466, endPoint y: 480, distance: 205.0
click at [1466, 480] on div "You can manually add caption cues here by clicking the at the bottom of this pa…" at bounding box center [1293, 447] width 390 height 730
drag, startPoint x: 1203, startPoint y: 507, endPoint x: 1444, endPoint y: 488, distance: 241.7
click at [1444, 488] on div "You can manually add caption cues here by clicking the at the bottom of this pa…" at bounding box center [1293, 447] width 390 height 730
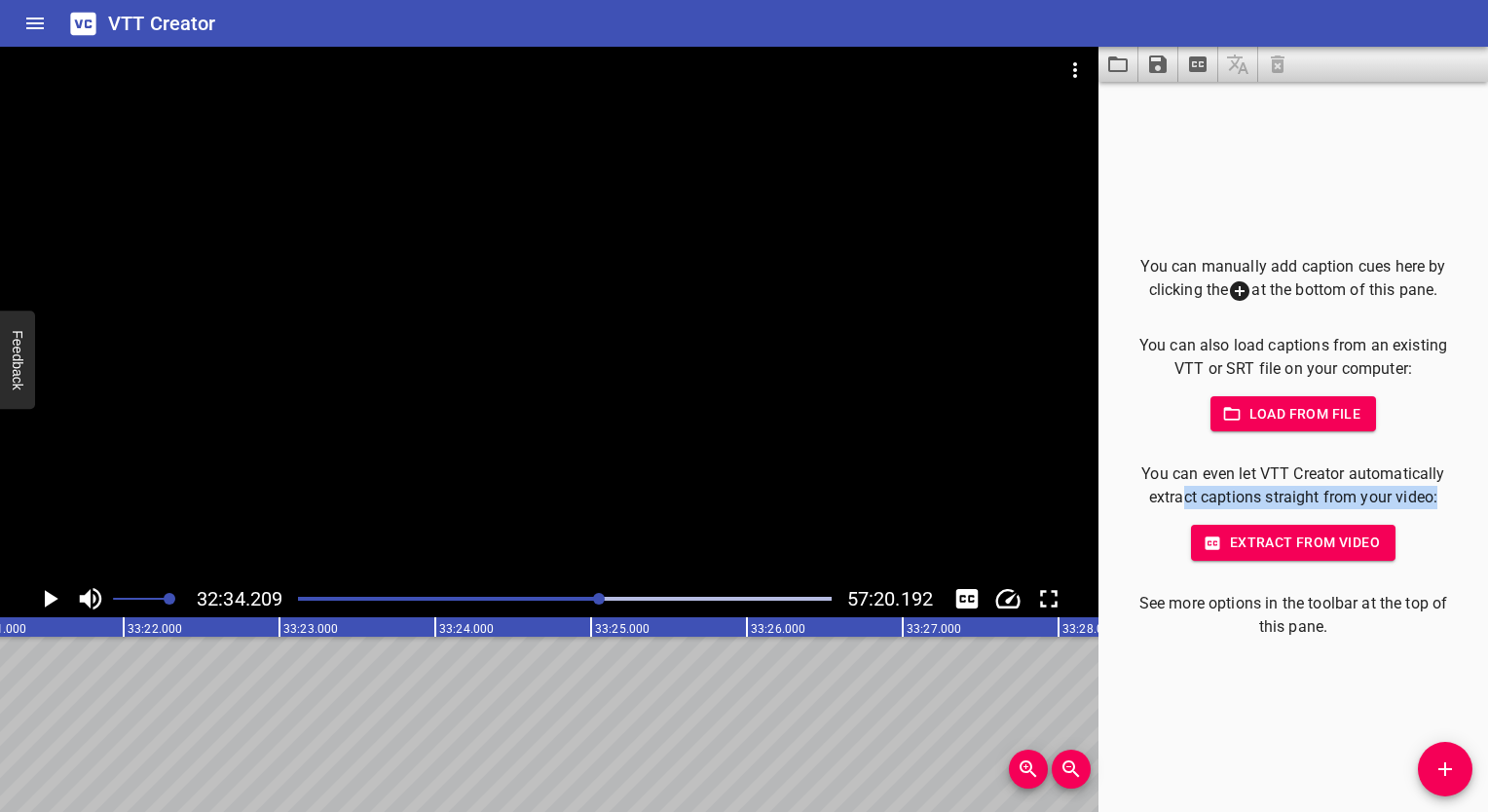
drag, startPoint x: 1444, startPoint y: 488, endPoint x: 1322, endPoint y: 547, distance: 135.5
click at [1322, 547] on span "Extract from video" at bounding box center [1292, 542] width 173 height 25
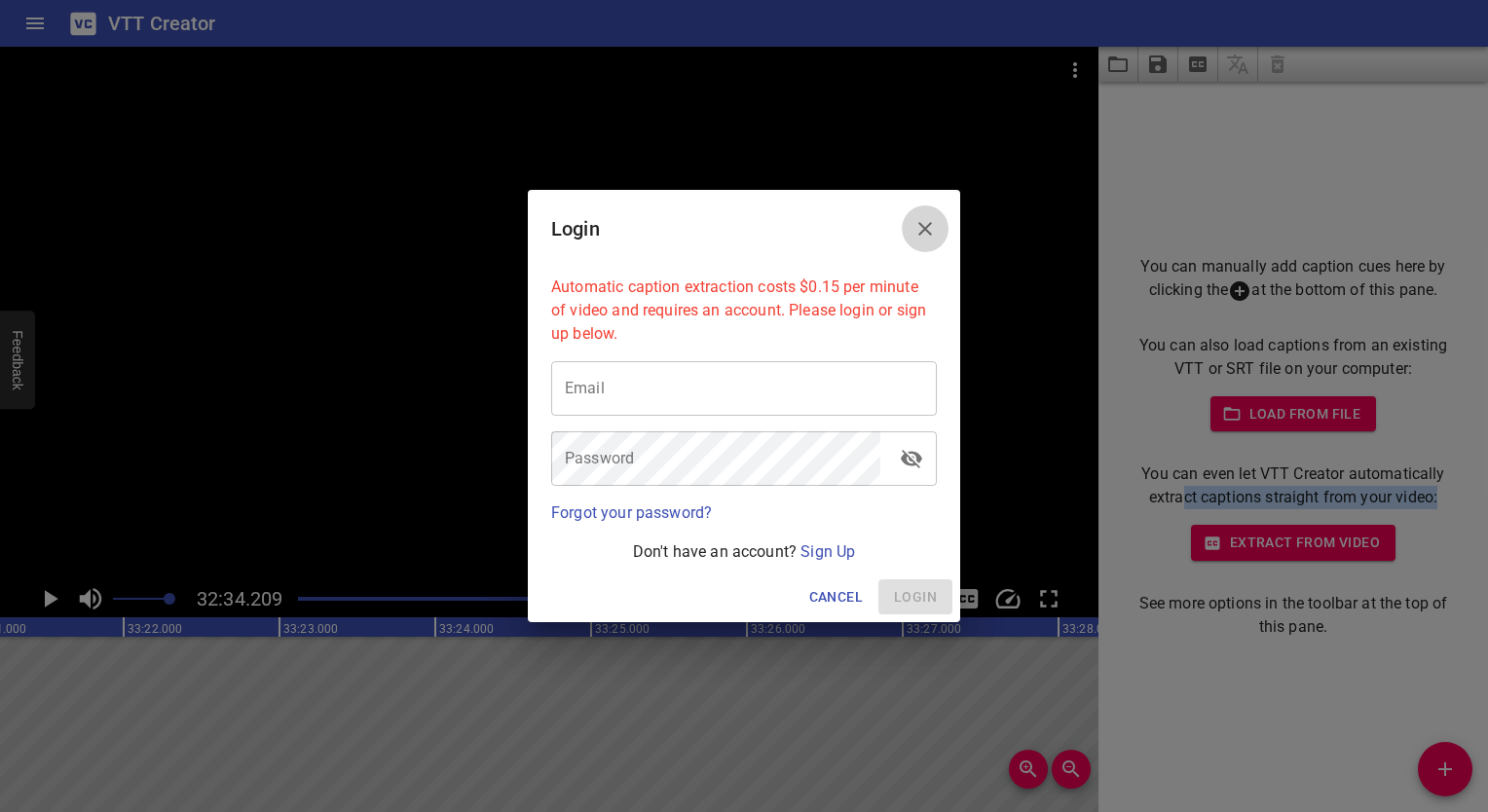
click at [935, 234] on icon "Close" at bounding box center [925, 228] width 24 height 24
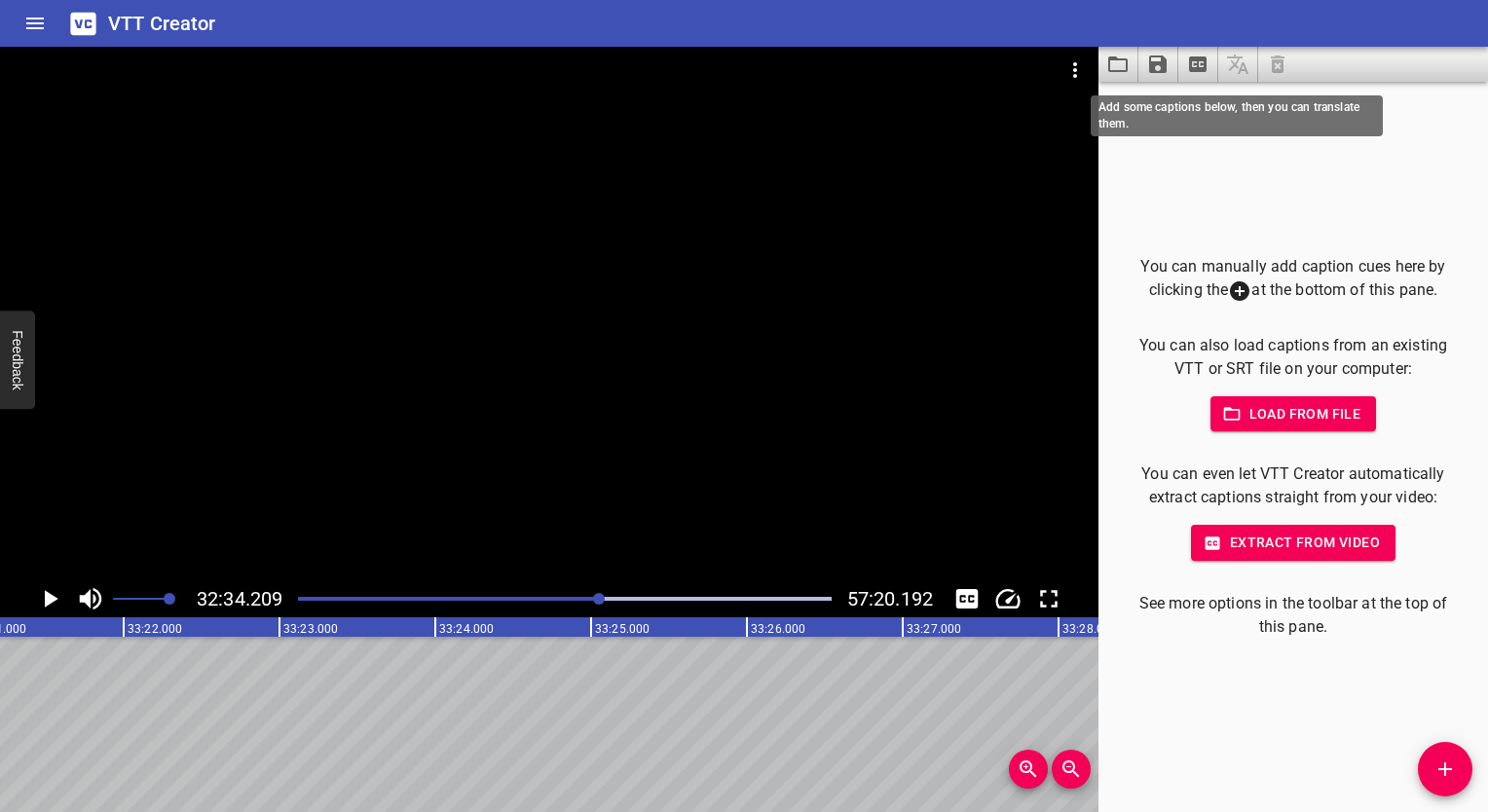
click at [1245, 66] on span at bounding box center [1238, 63] width 40 height 35
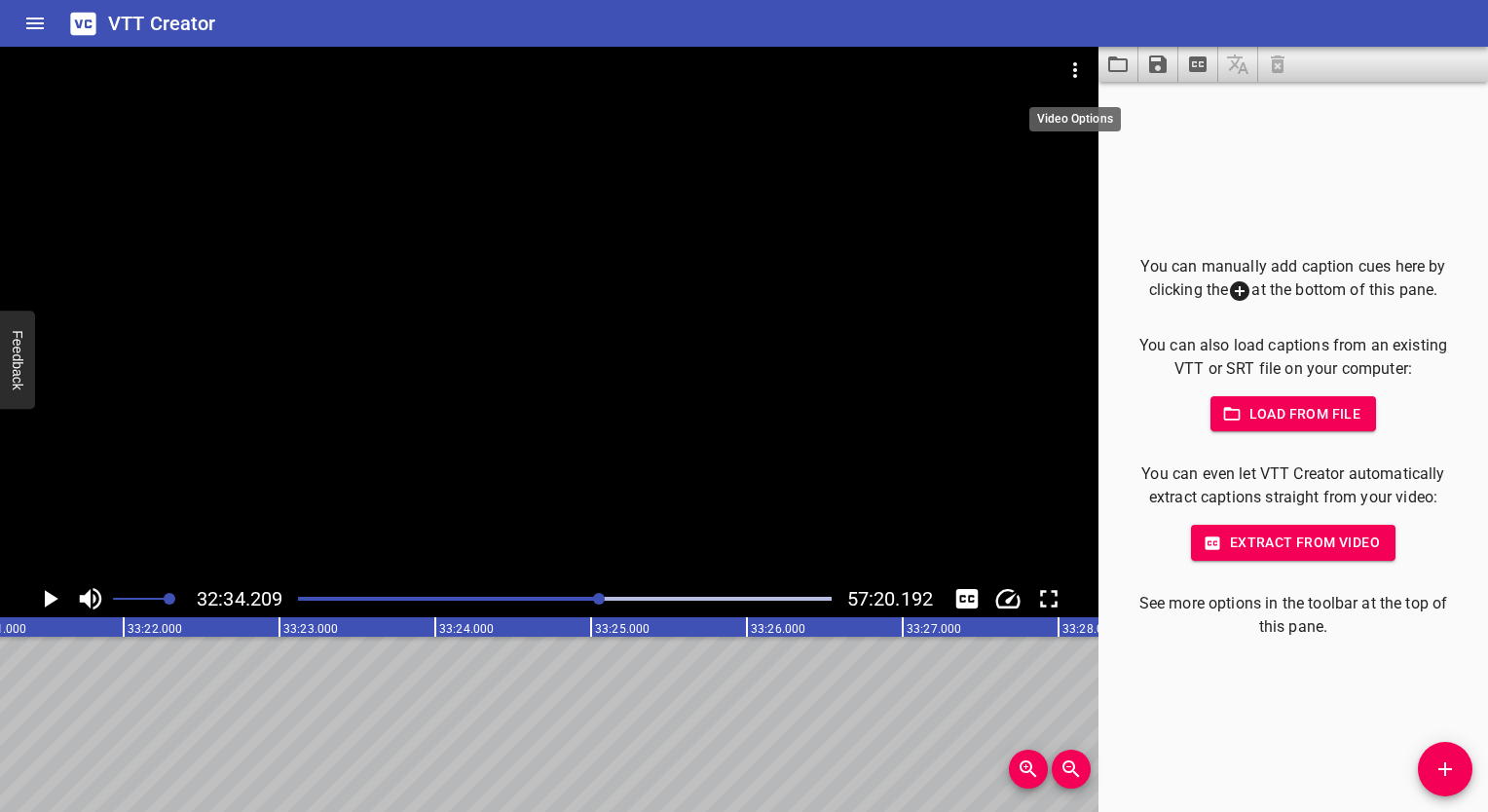
click at [1070, 62] on icon "Video Options" at bounding box center [1075, 70] width 24 height 24
click at [1328, 89] on div at bounding box center [744, 406] width 1488 height 812
click at [1199, 65] on icon "Extract captions from video" at bounding box center [1198, 64] width 24 height 24
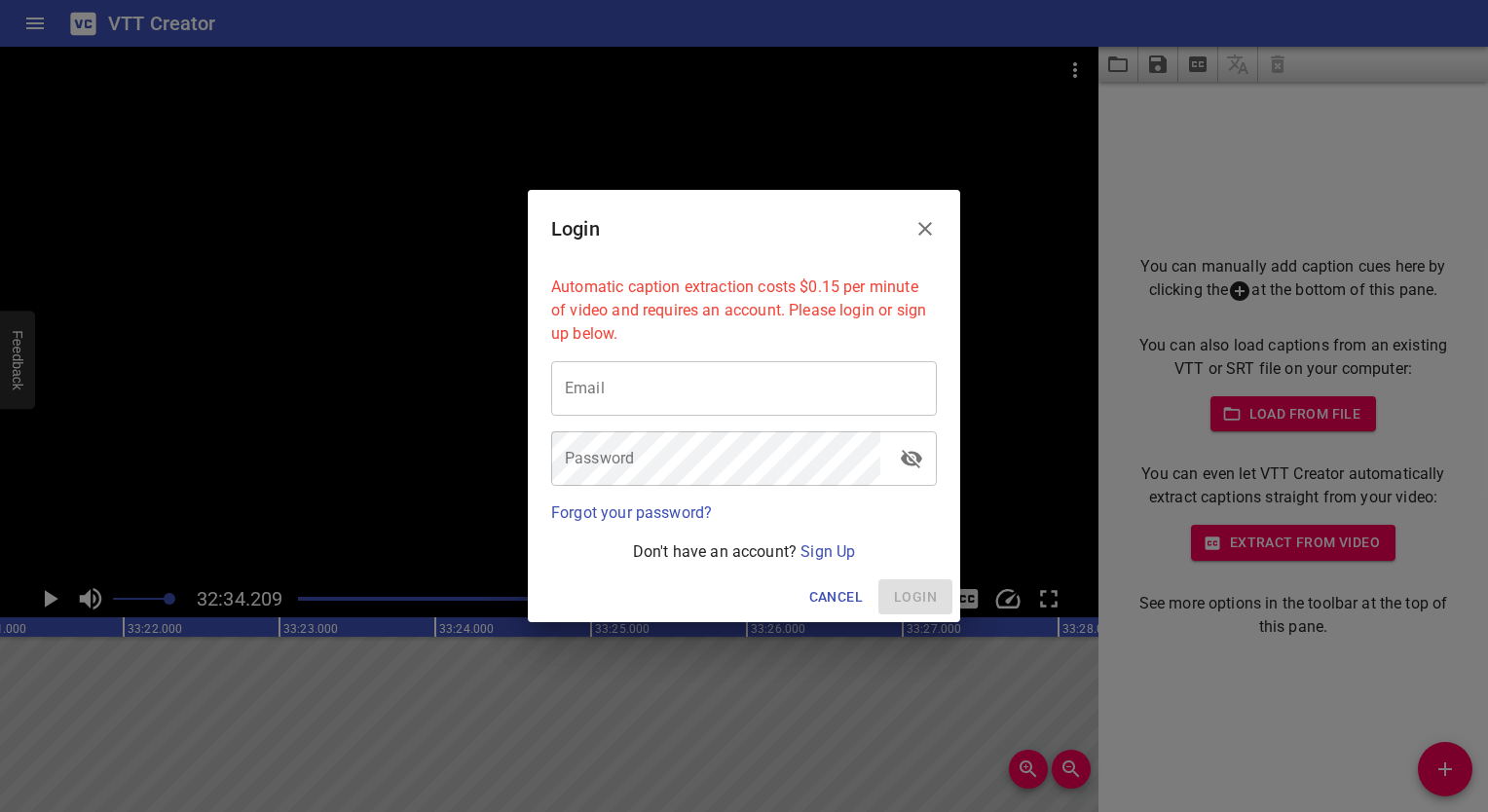
click at [915, 238] on icon "Close" at bounding box center [925, 228] width 24 height 24
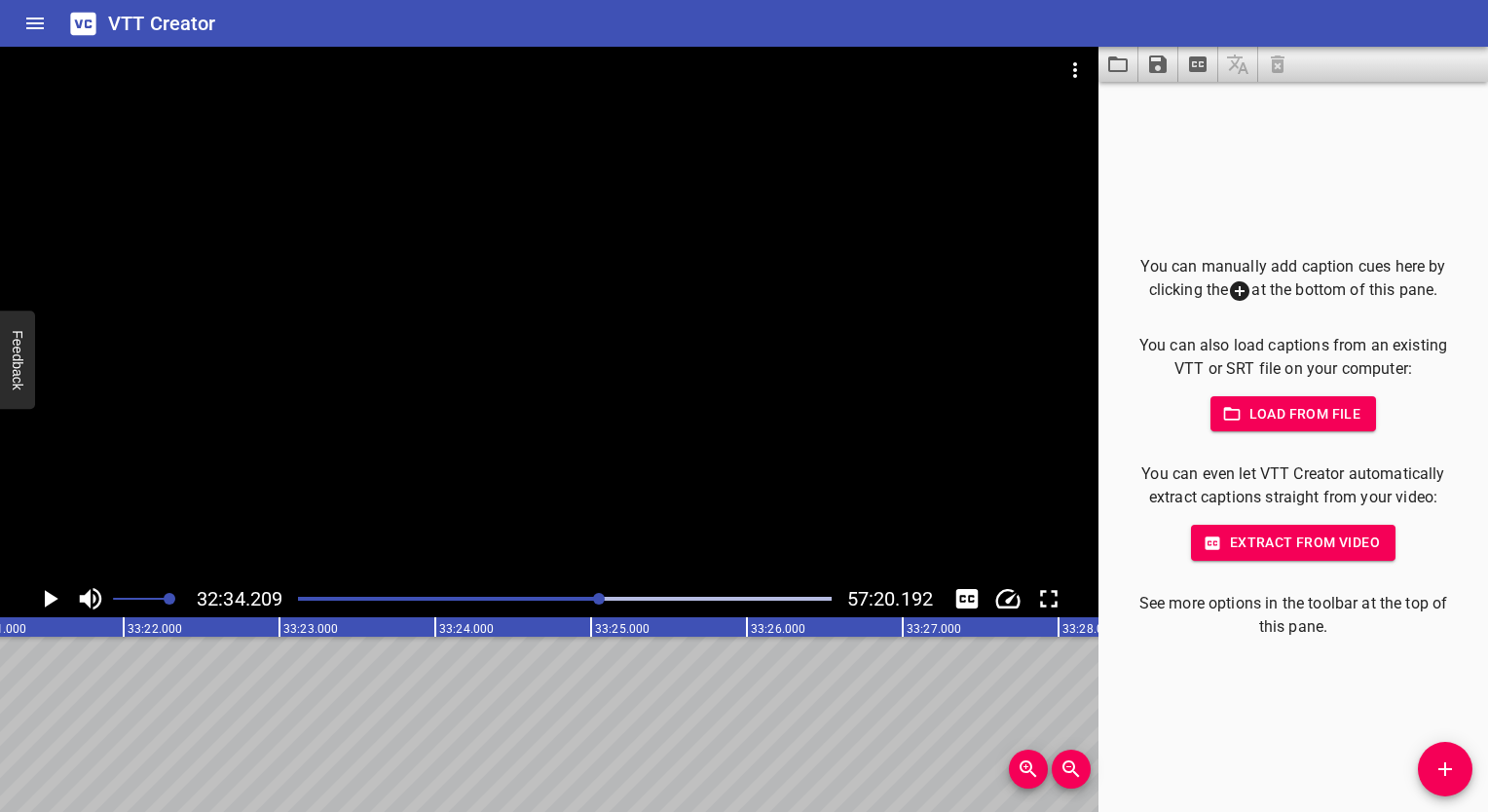
click at [1110, 71] on icon "Load captions from file" at bounding box center [1118, 64] width 20 height 16
click at [1104, 63] on button "Load captions from file" at bounding box center [1118, 63] width 40 height 35
click at [1158, 61] on icon "Save captions to file" at bounding box center [1158, 64] width 18 height 18
click at [1203, 142] on li "Save to SRT file" at bounding box center [1209, 141] width 143 height 35
click at [757, 597] on div "Play progress" at bounding box center [564, 598] width 532 height 4
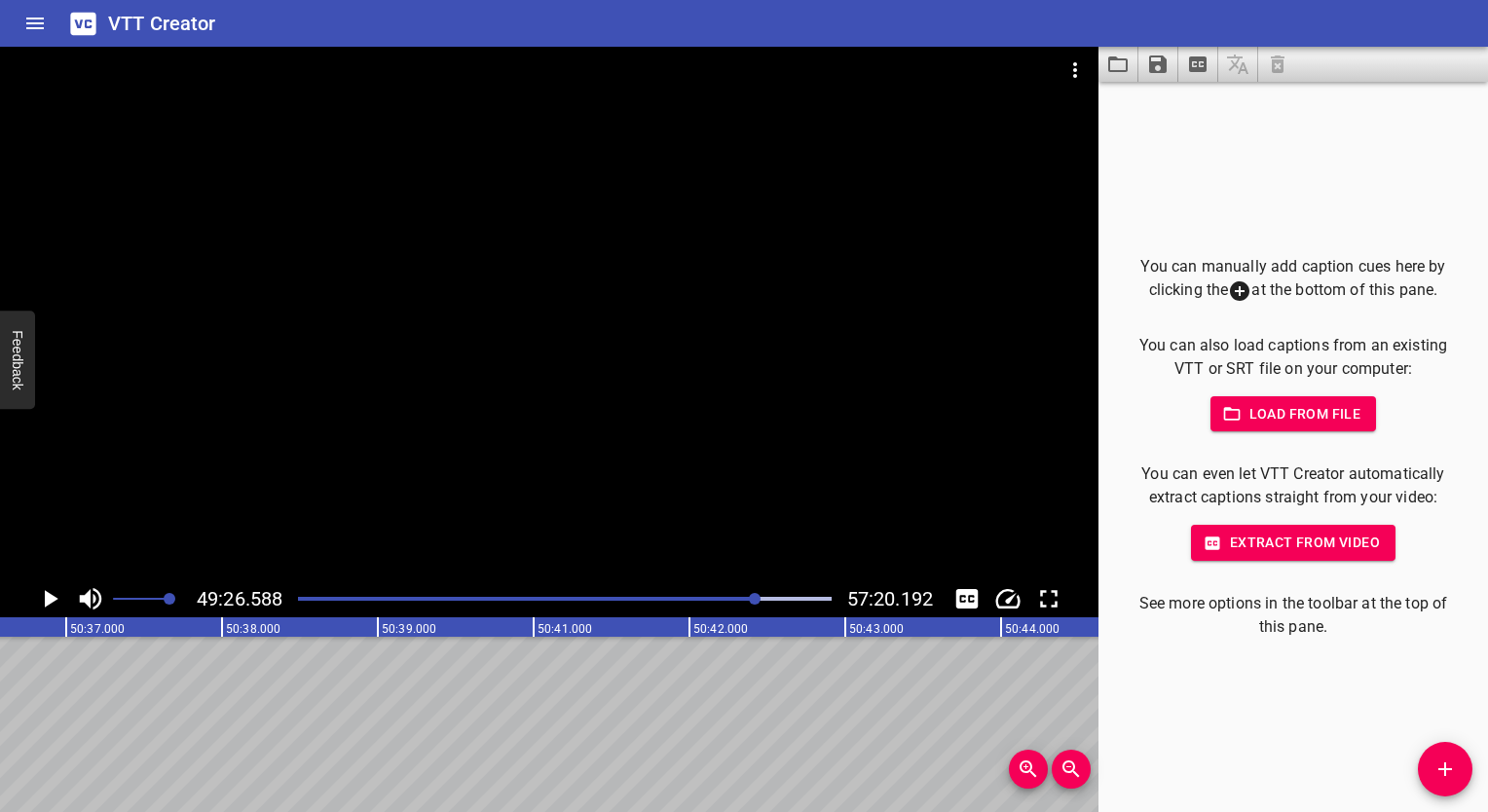
click at [808, 597] on div "Play progress" at bounding box center [564, 598] width 532 height 4
click at [812, 597] on div at bounding box center [806, 598] width 12 height 12
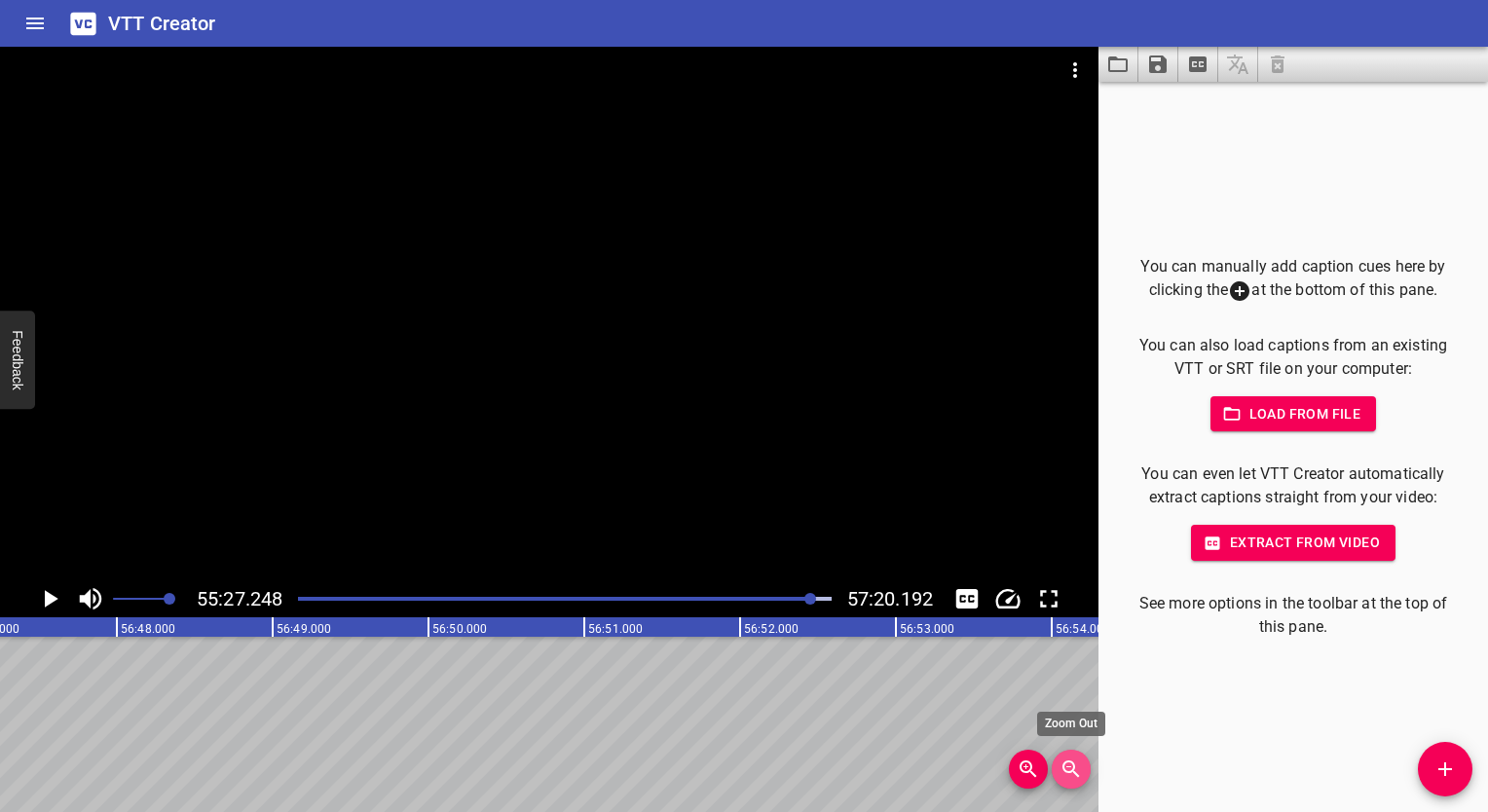
click at [1070, 771] on icon "Zoom Out" at bounding box center [1070, 768] width 17 height 17
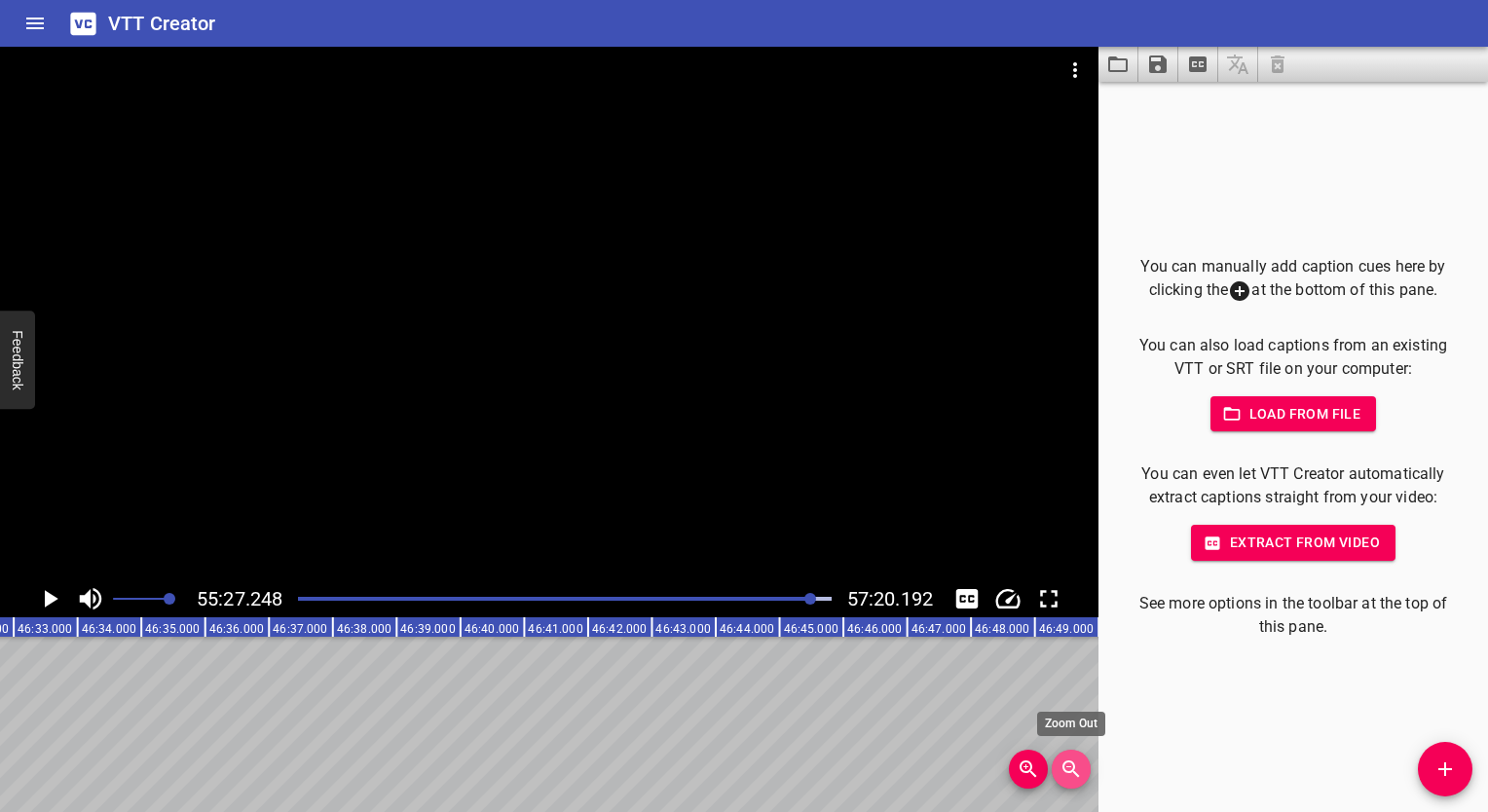
click at [1070, 771] on icon "Zoom Out" at bounding box center [1070, 768] width 17 height 17
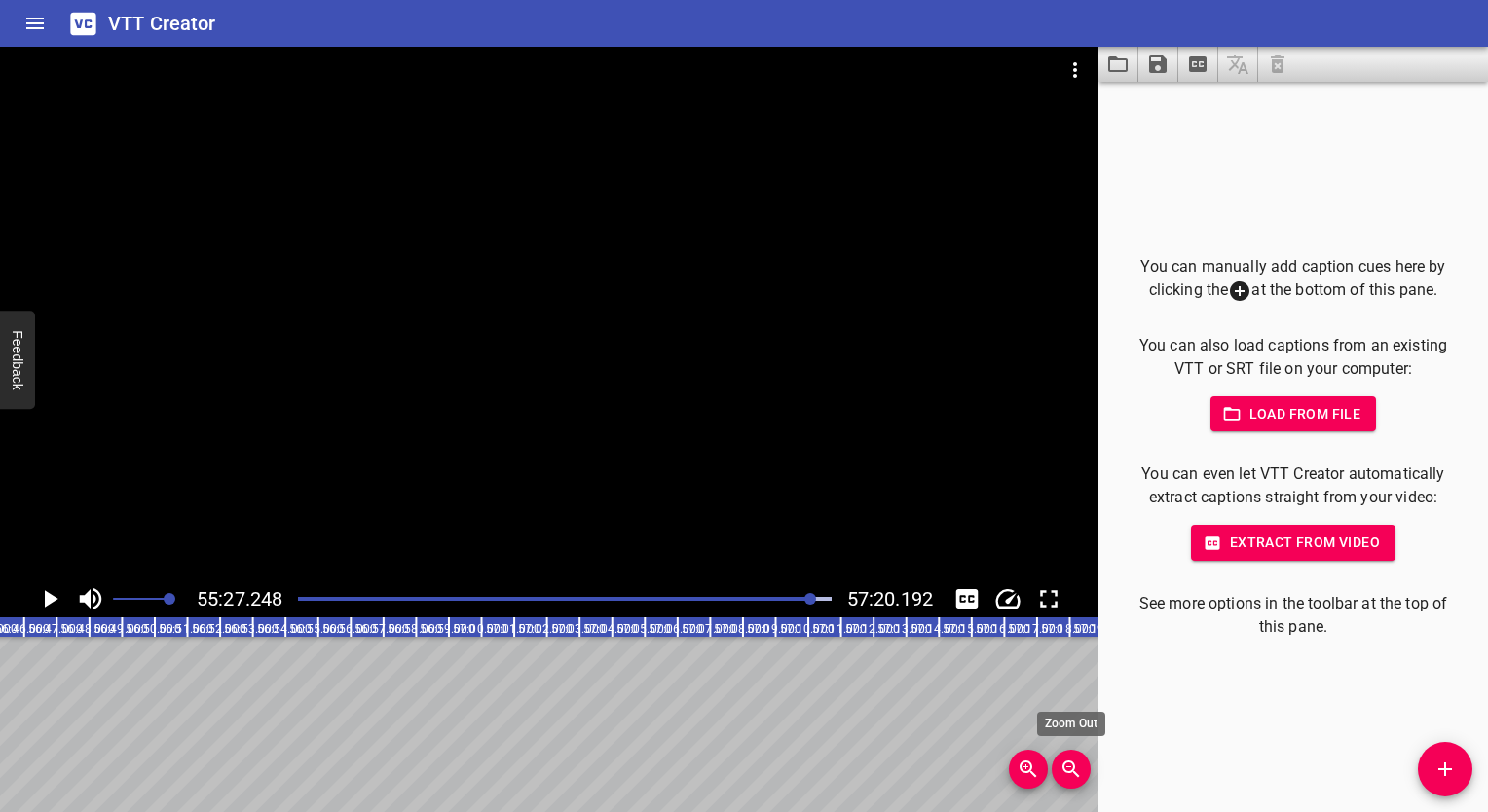
click at [1070, 771] on icon "Zoom Out" at bounding box center [1070, 768] width 17 height 17
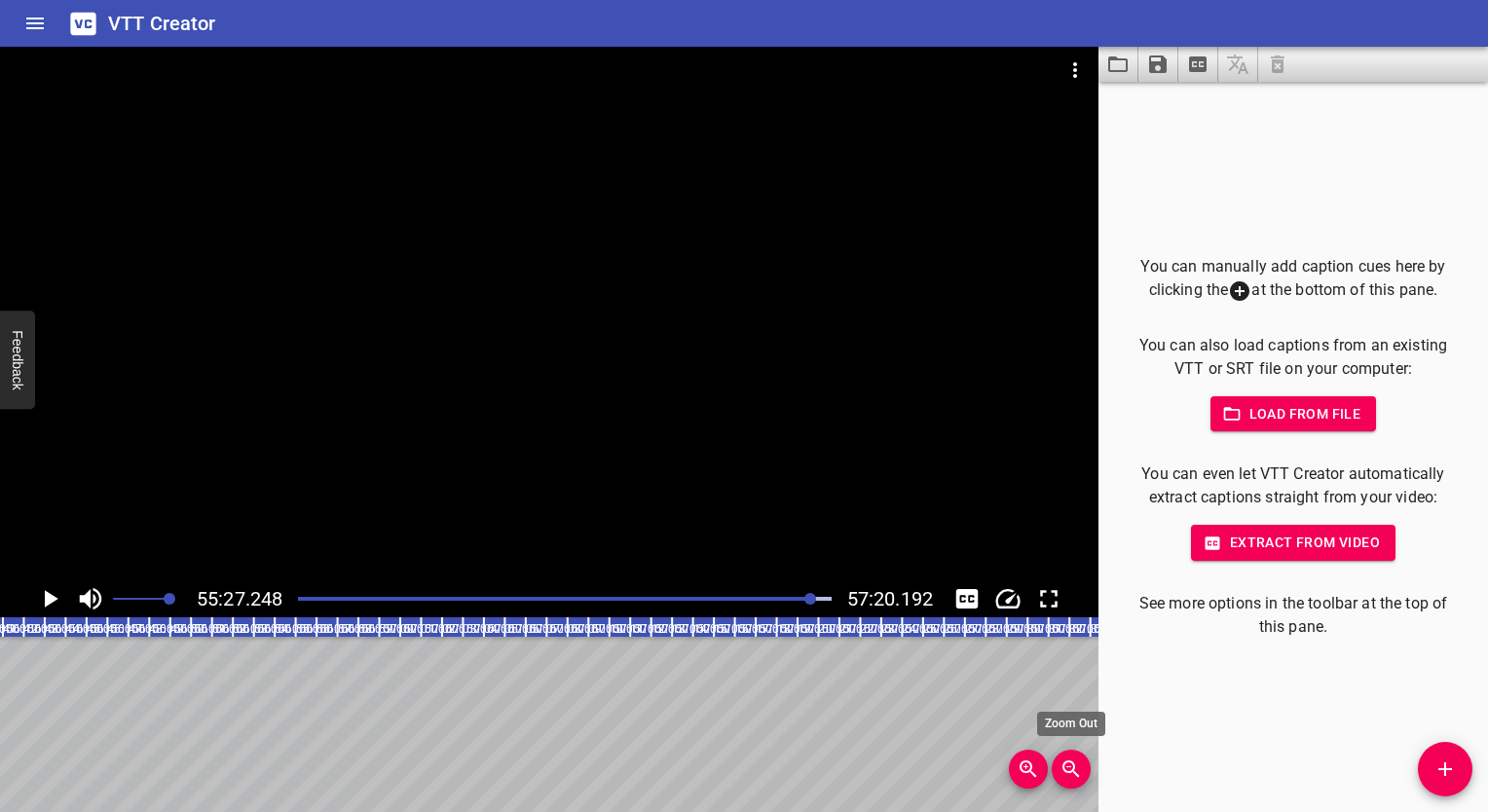
click at [1070, 772] on icon "Zoom Out" at bounding box center [1071, 769] width 24 height 24
drag, startPoint x: 470, startPoint y: 646, endPoint x: 15, endPoint y: 25, distance: 769.8
click at [15, 25] on button "Home" at bounding box center [35, 23] width 46 height 46
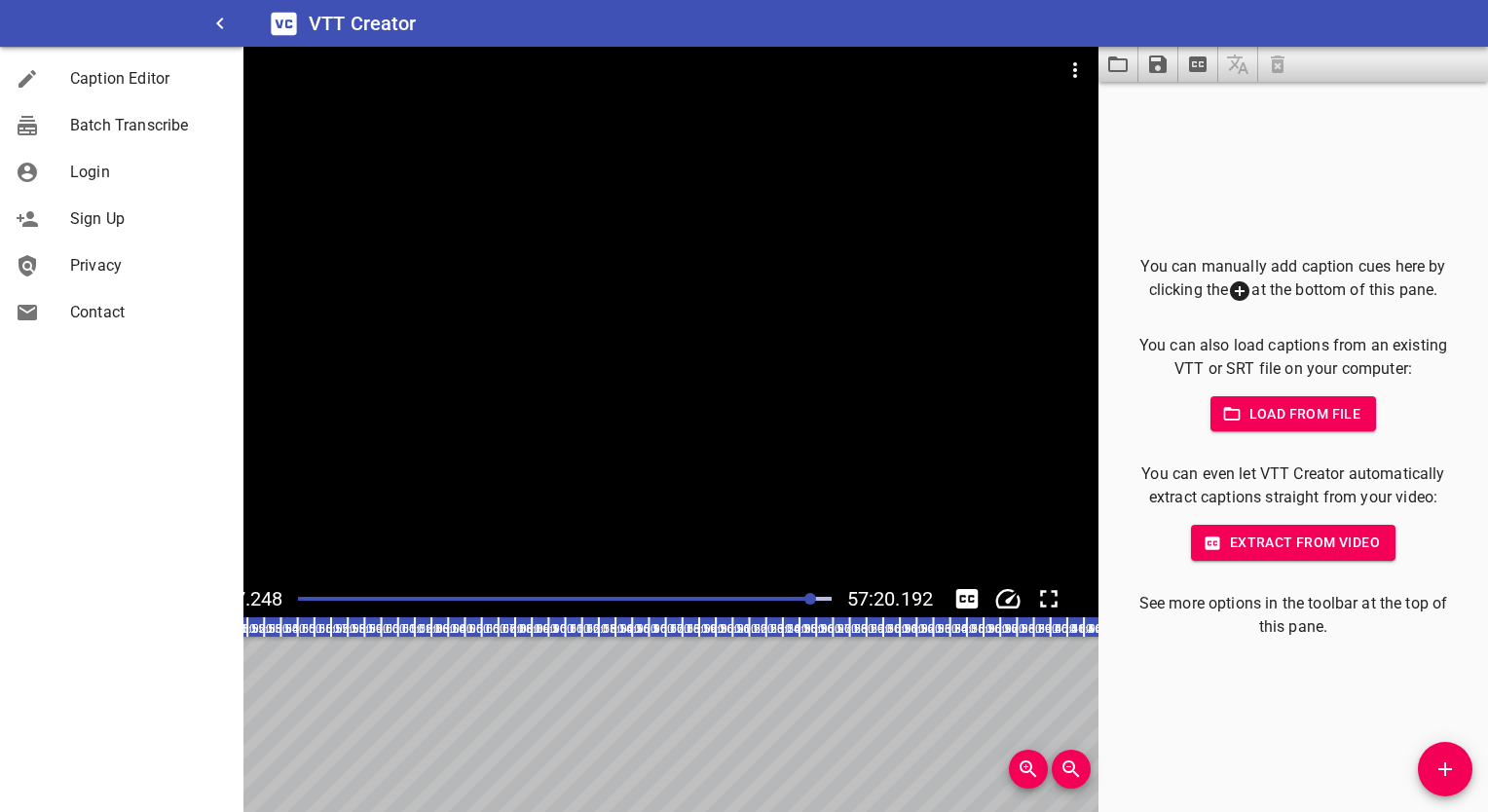
click at [1151, 213] on div "You can manually add caption cues here by clicking the at the bottom of this pa…" at bounding box center [1293, 447] width 390 height 730
drag, startPoint x: 322, startPoint y: 102, endPoint x: 312, endPoint y: 92, distance: 14.1
click at [312, 92] on div at bounding box center [549, 313] width 1098 height 533
drag, startPoint x: 312, startPoint y: 92, endPoint x: 218, endPoint y: 31, distance: 112.1
click at [218, 31] on icon "button" at bounding box center [221, 24] width 24 height 24
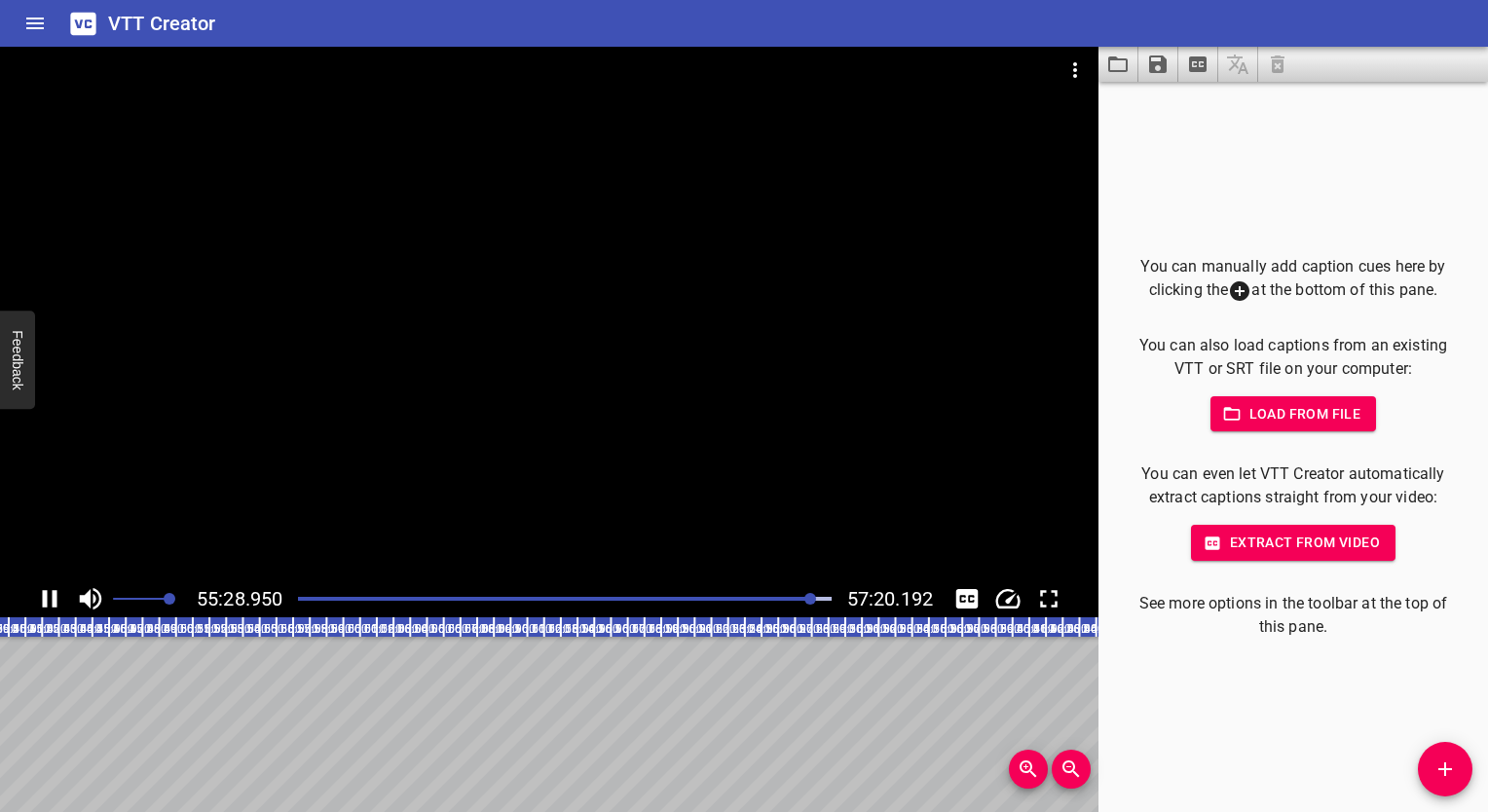
click at [539, 312] on div at bounding box center [549, 313] width 1098 height 533
click at [1264, 535] on span "Extract from video" at bounding box center [1292, 542] width 173 height 25
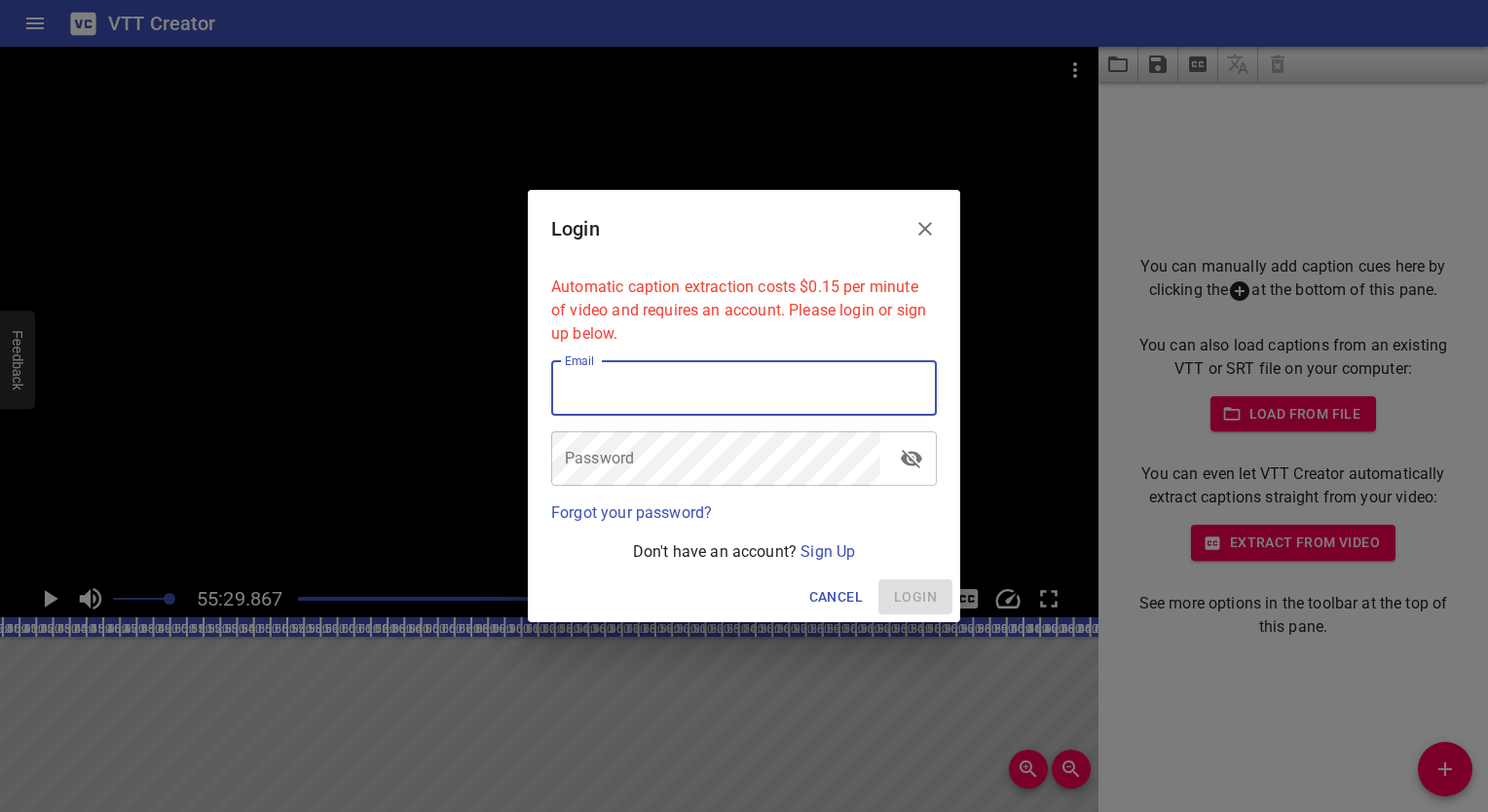
click at [680, 403] on input "email" at bounding box center [744, 388] width 386 height 54
type input "[EMAIL_ADDRESS][DOMAIN_NAME]"
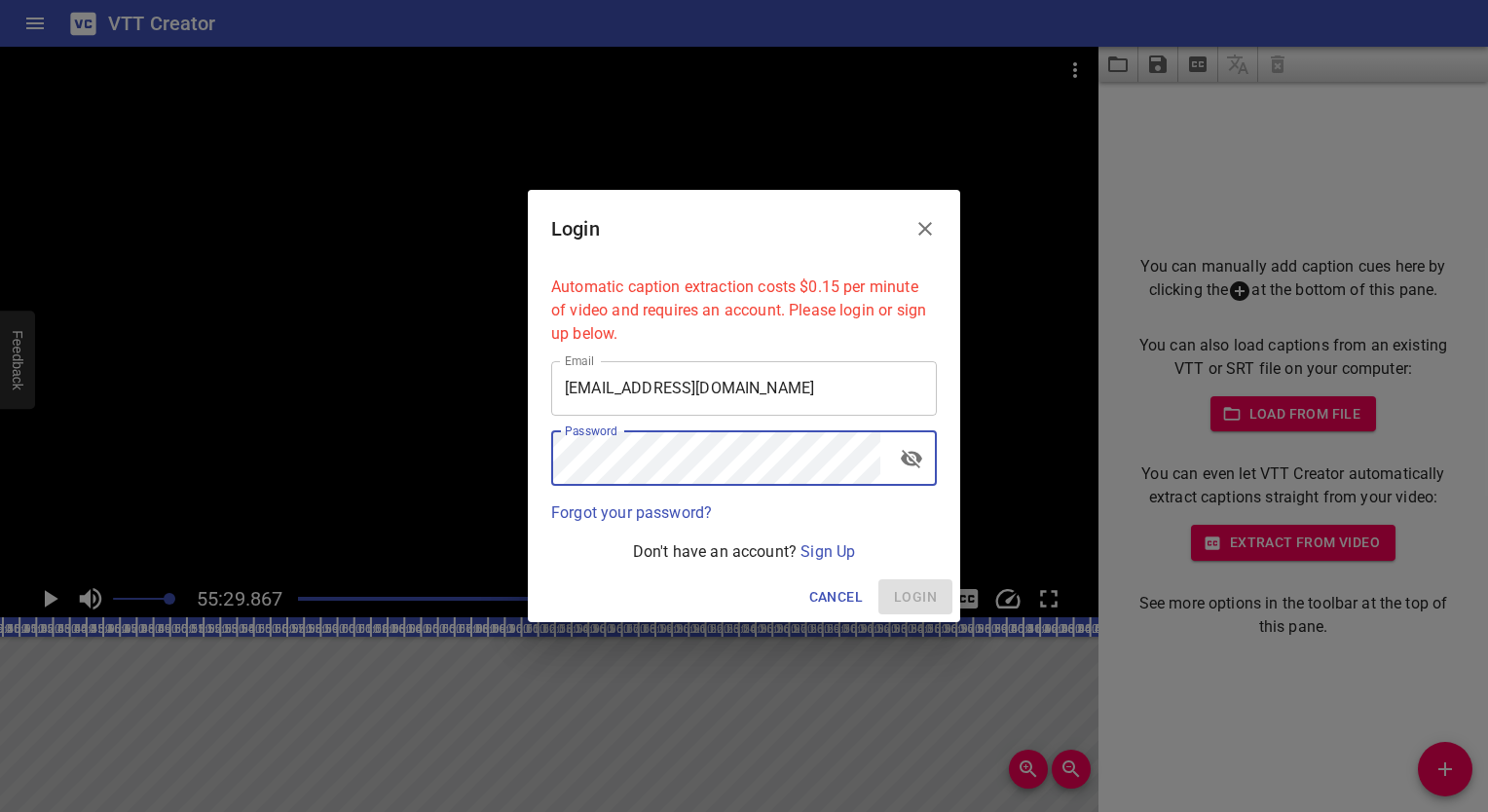
click at [931, 226] on icon "Close" at bounding box center [925, 228] width 24 height 24
